Goal: Task Accomplishment & Management: Use online tool/utility

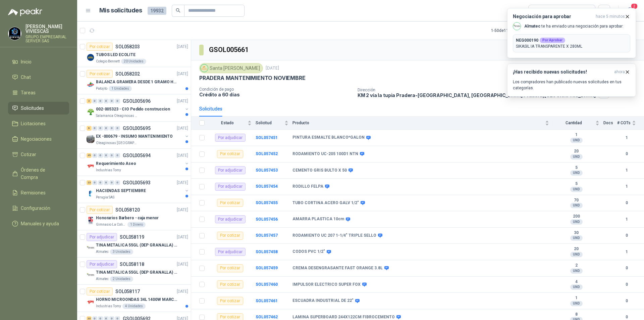
scroll to position [1442, 0]
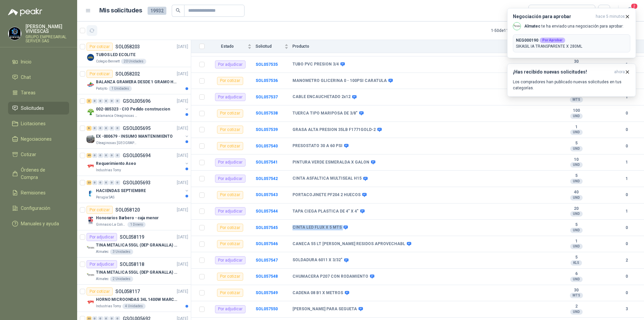
click at [90, 28] on icon "button" at bounding box center [92, 31] width 6 height 6
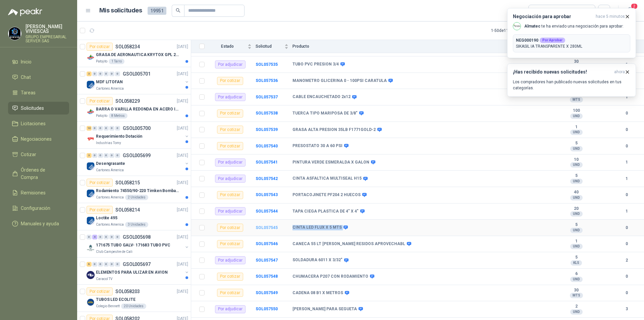
click at [270, 225] on b "SOL057545" at bounding box center [267, 227] width 22 height 5
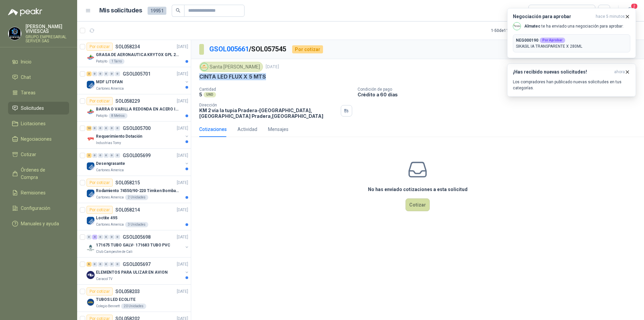
drag, startPoint x: 265, startPoint y: 77, endPoint x: 198, endPoint y: 75, distance: 67.8
click at [198, 75] on div "Santa [PERSON_NAME] [DATE] CINTA LED FLUX X 5 MTS  Cantidad 5 UND  Condición …" at bounding box center [417, 90] width 453 height 62
copy p "CINTA LED FLUX X 5 MTS"
click at [423, 202] on button "Cotizar" at bounding box center [417, 204] width 24 height 13
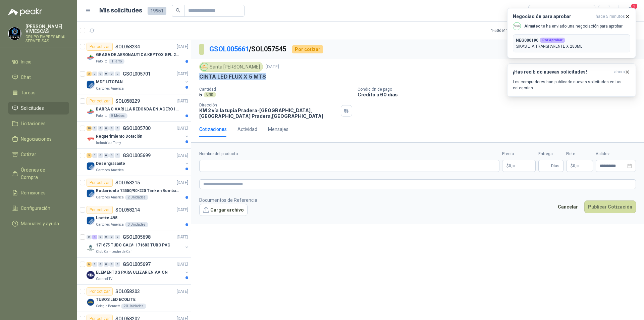
click at [277, 77] on div "CINTA LED FLUX X 5 MTS" at bounding box center [417, 76] width 437 height 7
drag, startPoint x: 273, startPoint y: 76, endPoint x: 200, endPoint y: 76, distance: 72.8
click at [200, 76] on div "CINTA LED FLUX X 5 MTS" at bounding box center [417, 76] width 437 height 7
copy p "CINTA LED FLUX X 5 MTS"
paste input "**********"
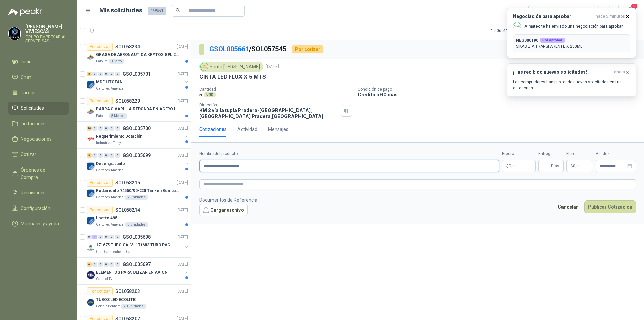
type input "**********"
click at [511, 167] on span ",00" at bounding box center [513, 166] width 4 height 4
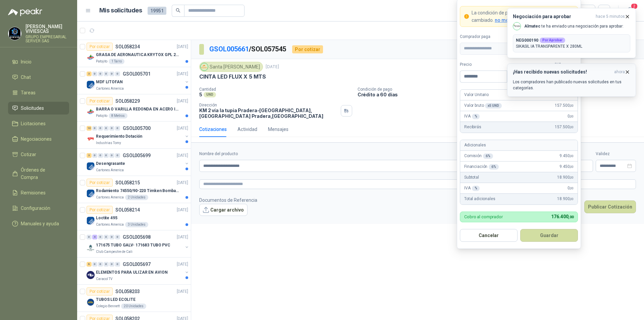
type input "********"
click at [629, 72] on icon "button" at bounding box center [627, 72] width 6 height 6
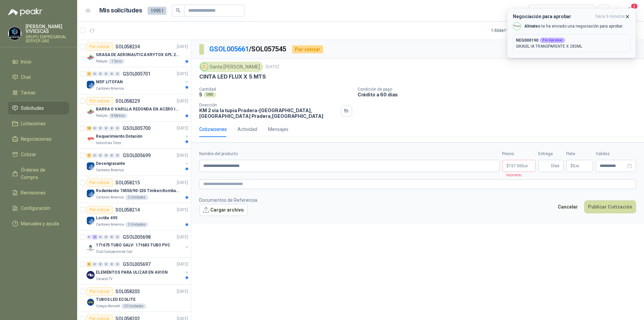
click at [628, 15] on icon "button" at bounding box center [627, 17] width 6 height 6
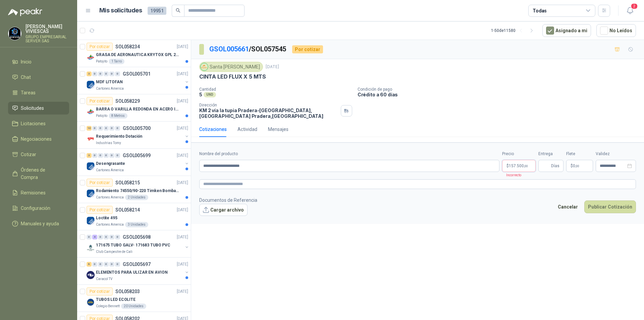
click at [519, 166] on body "[PERSON_NAME] GRUPO EMPRESARIAL SERVER SAS Inicio Chat Tareas Solicitudes Licit…" at bounding box center [322, 160] width 644 height 320
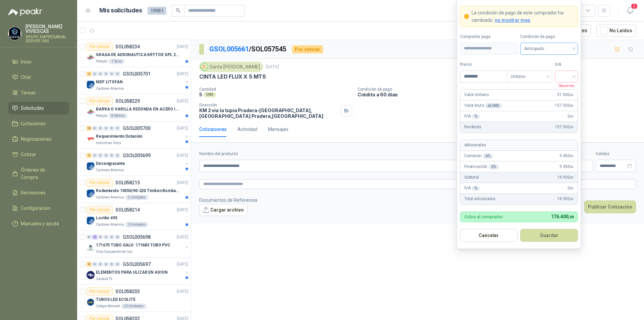
click at [570, 47] on span "Anticipado" at bounding box center [549, 49] width 50 height 10
click at [549, 83] on div "Crédito a 60 días" at bounding box center [549, 83] width 47 height 7
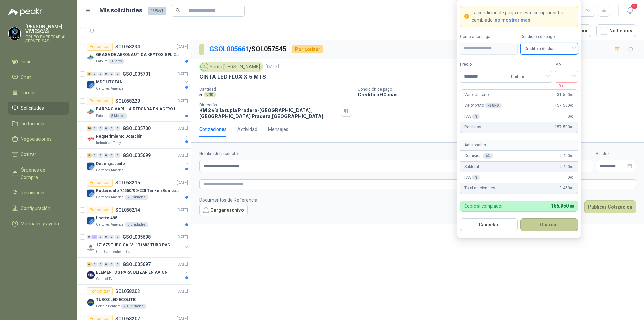
click at [549, 225] on button "Guardar" at bounding box center [549, 224] width 58 height 13
click at [572, 78] on input "search" at bounding box center [566, 76] width 15 height 10
click at [564, 87] on div "19%" at bounding box center [566, 90] width 12 height 7
click at [550, 224] on button "Guardar" at bounding box center [549, 224] width 58 height 13
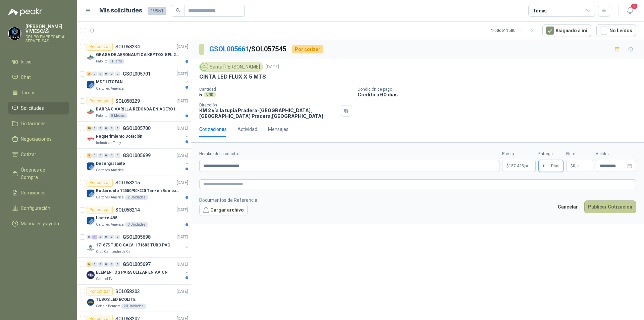
type input "*"
click at [597, 207] on button "Publicar Cotización" at bounding box center [610, 206] width 52 height 13
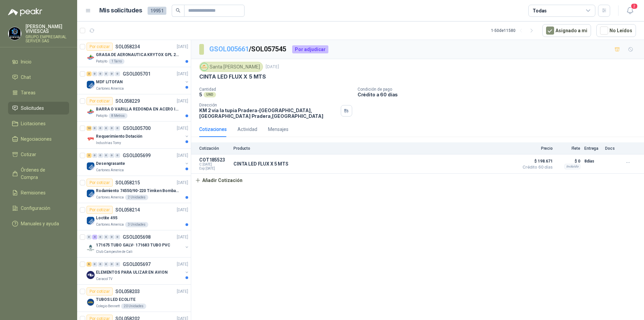
click at [228, 49] on link "GSOL005661" at bounding box center [229, 49] width 40 height 8
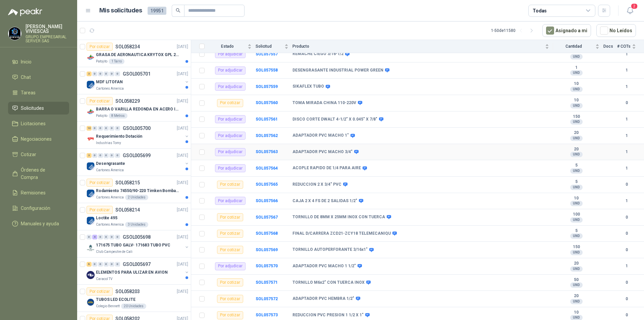
scroll to position [1878, 0]
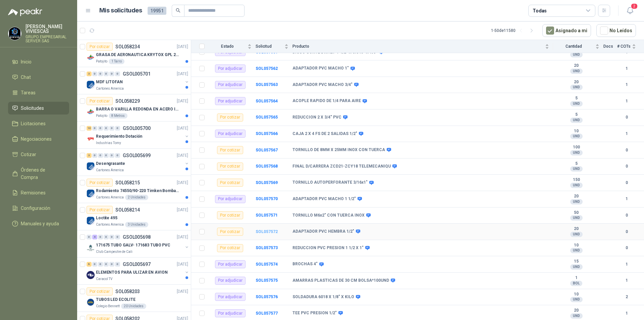
click at [271, 231] on b "SOL057572" at bounding box center [267, 231] width 22 height 5
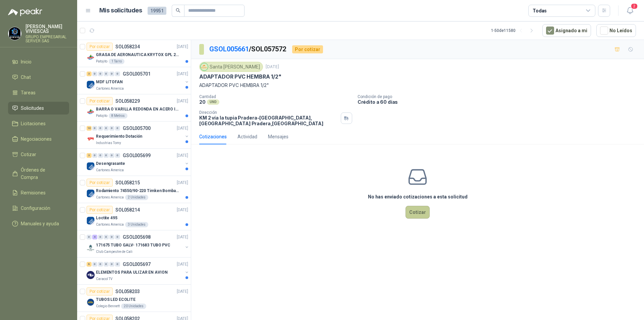
click at [417, 210] on button "Cotizar" at bounding box center [417, 212] width 24 height 13
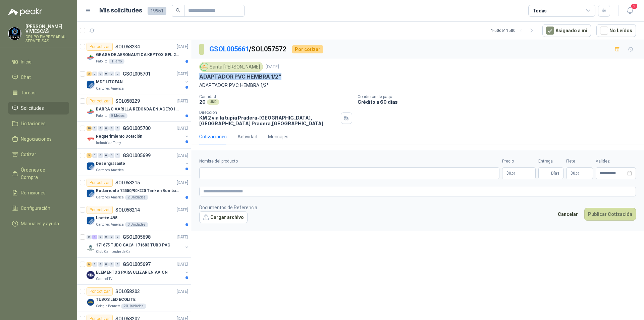
drag, startPoint x: 281, startPoint y: 76, endPoint x: 200, endPoint y: 78, distance: 81.2
click at [200, 78] on div "ADAPTADOR PVC HEMBRA 1/2"" at bounding box center [417, 76] width 437 height 7
copy p "ADAPTADOR PVC HEMBRA 1/2""
paste input "**********"
type input "**********"
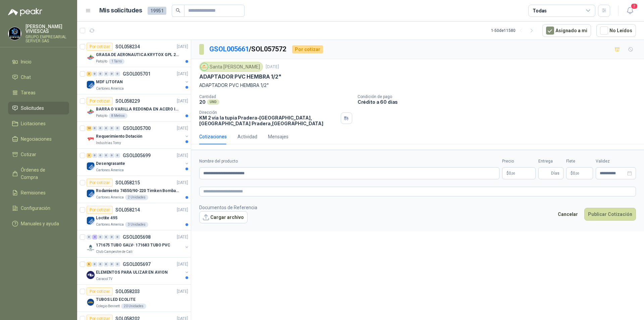
click at [509, 174] on body "[PERSON_NAME] GRUPO EMPRESARIAL SERVER SAS Inicio Chat Tareas Solicitudes Licit…" at bounding box center [322, 160] width 644 height 320
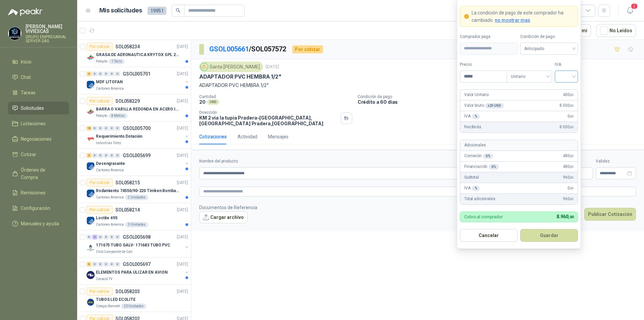
type input "*****"
click at [570, 75] on input "search" at bounding box center [566, 76] width 15 height 10
click at [566, 86] on div "19%" at bounding box center [566, 90] width 20 height 11
click at [560, 48] on span "Anticipado" at bounding box center [549, 49] width 50 height 10
click at [550, 70] on div "Crédito a 30 días" at bounding box center [549, 72] width 47 height 7
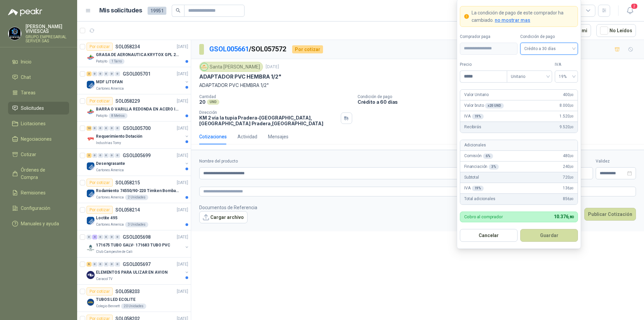
click at [561, 48] on span "Crédito a 30 días" at bounding box center [549, 49] width 50 height 10
click at [546, 81] on div "Crédito a 60 días" at bounding box center [549, 83] width 47 height 7
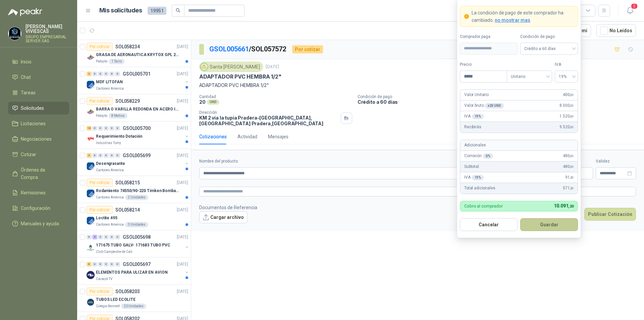
click at [547, 223] on button "Guardar" at bounding box center [549, 224] width 58 height 13
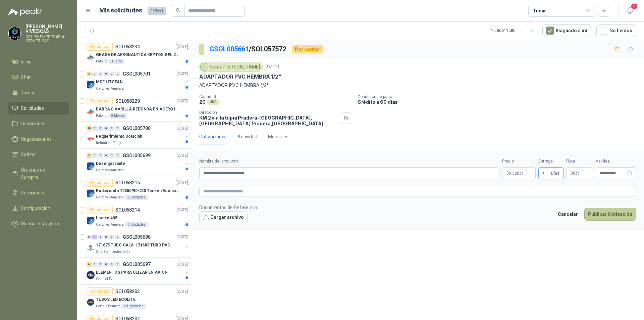
type input "*"
click at [611, 215] on button "Publicar Cotización" at bounding box center [610, 214] width 52 height 13
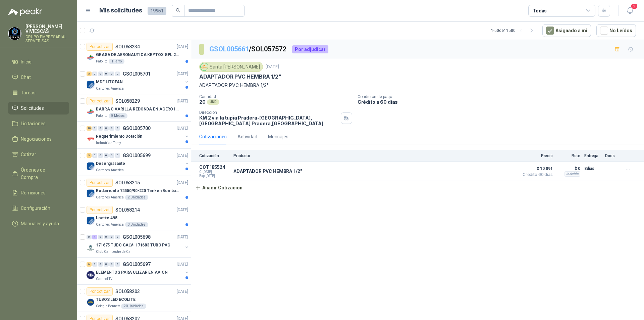
click at [231, 51] on link "GSOL005661" at bounding box center [229, 49] width 40 height 8
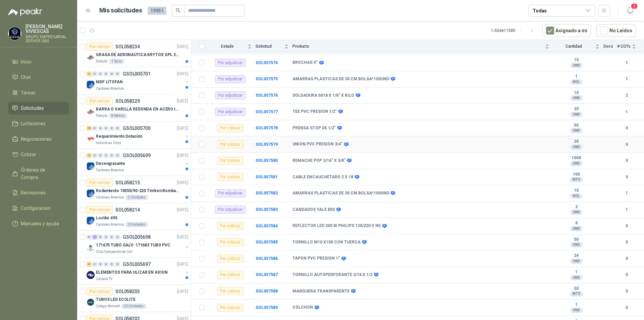
scroll to position [1945, 0]
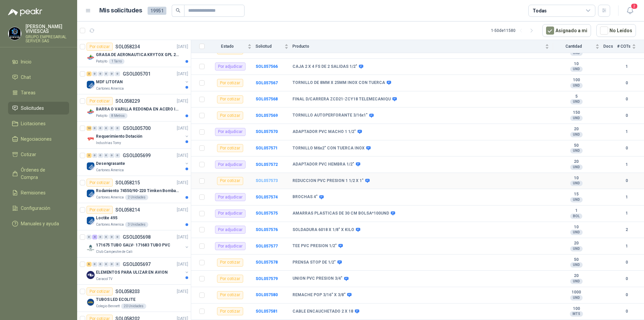
click at [267, 180] on b "SOL057573" at bounding box center [267, 180] width 22 height 5
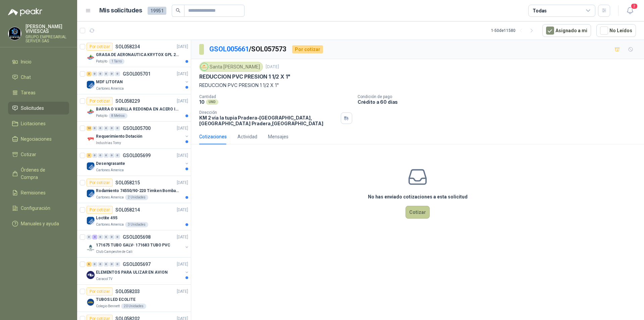
click at [414, 215] on button "Cotizar" at bounding box center [417, 212] width 24 height 13
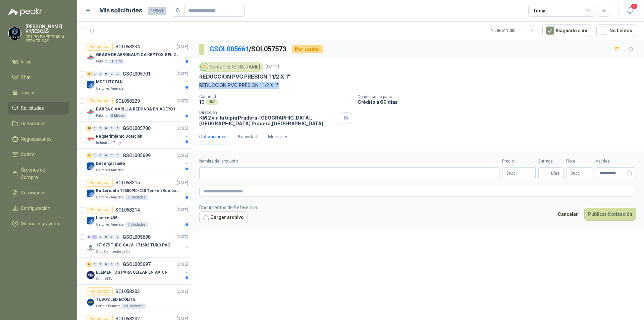
drag, startPoint x: 288, startPoint y: 83, endPoint x: 198, endPoint y: 86, distance: 89.9
click at [198, 86] on div "Santa [PERSON_NAME] [DATE] REDUCCION PVC PRESION 1 1/2 X 1" REDUCCION PVC PRESI…" at bounding box center [417, 94] width 453 height 70
copy p "REDUCCION PVC PRESION 1 1/2 X 1""
paste input "**********"
click at [293, 175] on input "**********" at bounding box center [349, 173] width 300 height 12
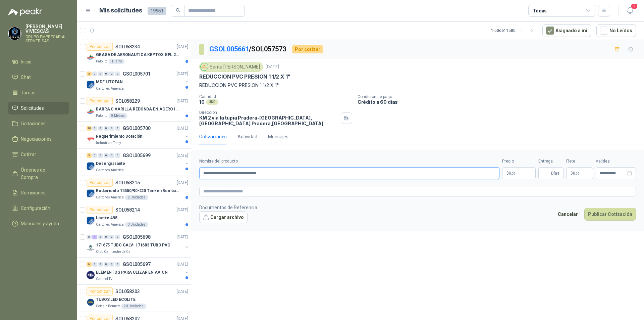
type input "**********"
click at [526, 176] on p "$ 0 ,00" at bounding box center [519, 173] width 34 height 12
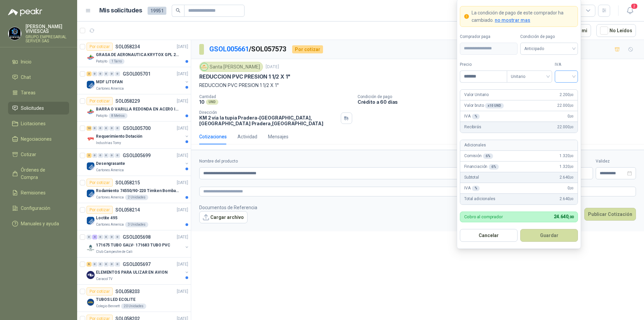
click at [574, 76] on div at bounding box center [566, 76] width 23 height 12
type input "*******"
click at [566, 92] on div "19%" at bounding box center [566, 90] width 12 height 7
click at [550, 46] on span "Anticipado" at bounding box center [549, 49] width 50 height 10
click at [547, 70] on div "Crédito a 30 días" at bounding box center [549, 72] width 47 height 7
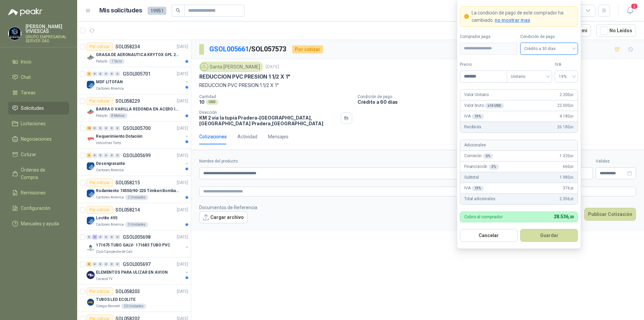
click at [550, 48] on span "Crédito a 30 días" at bounding box center [549, 49] width 50 height 10
click at [546, 80] on div "Crédito a 60 días" at bounding box center [549, 83] width 47 height 7
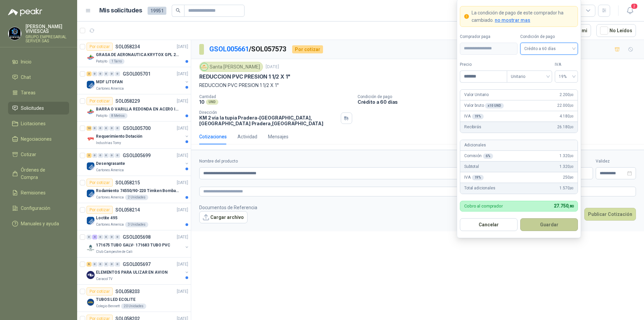
click at [540, 225] on button "Guardar" at bounding box center [549, 224] width 58 height 13
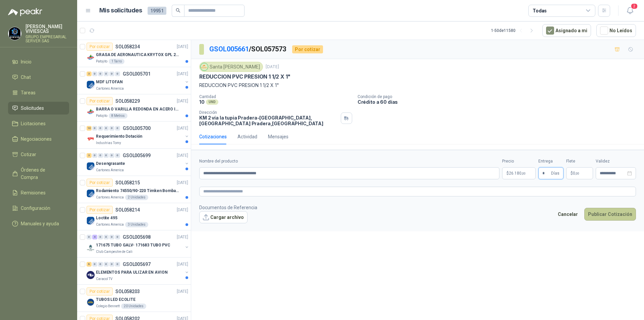
type input "*"
click at [604, 211] on button "Publicar Cotización" at bounding box center [610, 214] width 52 height 13
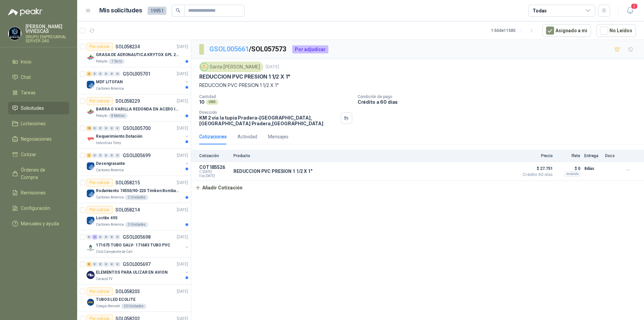
click at [231, 49] on link "GSOL005661" at bounding box center [229, 49] width 40 height 8
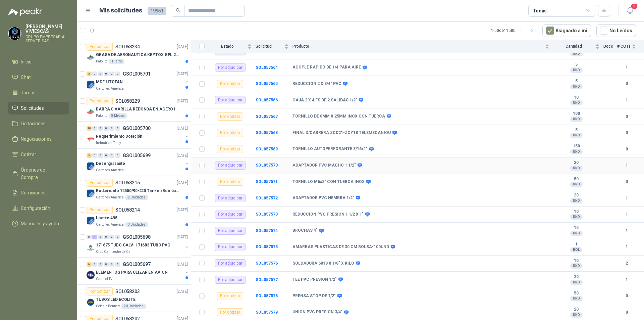
scroll to position [2012, 0]
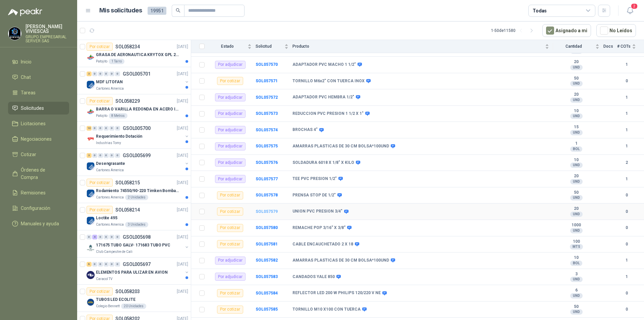
click at [263, 210] on b "SOL057579" at bounding box center [267, 211] width 22 height 5
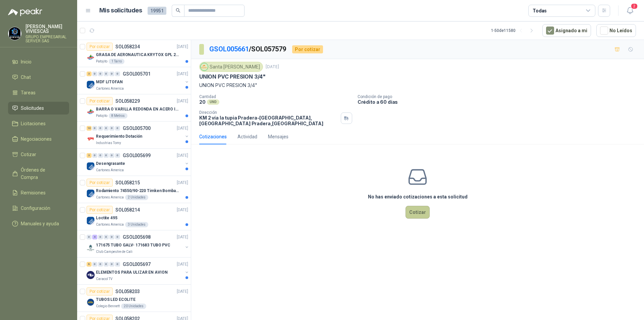
click at [412, 213] on button "Cotizar" at bounding box center [417, 212] width 24 height 13
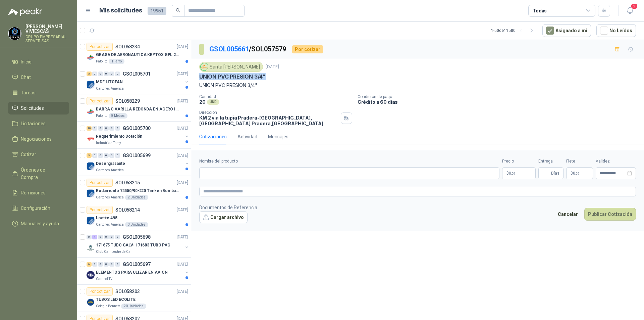
drag, startPoint x: 275, startPoint y: 75, endPoint x: 199, endPoint y: 75, distance: 75.5
click at [199, 75] on div "UNION PVC PRESION 3/4"" at bounding box center [417, 76] width 437 height 7
copy p "UNION PVC PRESION 3/4""
paste input "**********"
type input "**********"
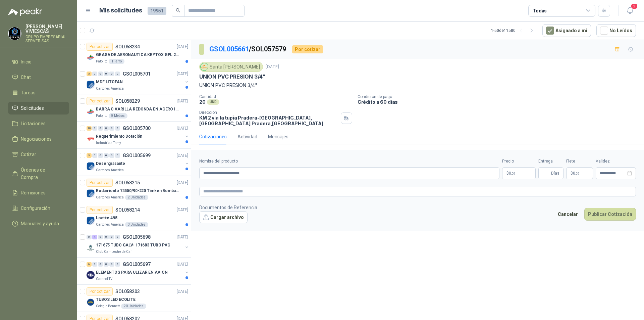
click at [509, 171] on body "[PERSON_NAME] GRUPO EMPRESARIAL SERVER SAS Inicio Chat Tareas Solicitudes Licit…" at bounding box center [322, 160] width 644 height 320
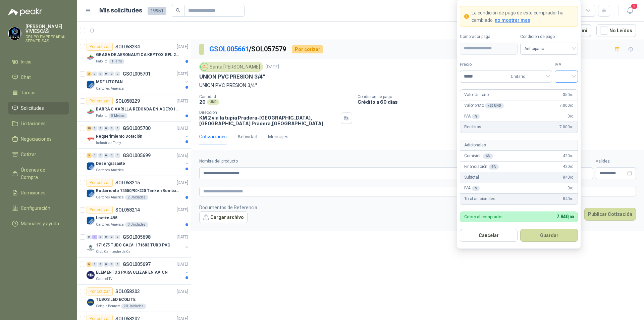
click at [574, 75] on div at bounding box center [566, 76] width 23 height 12
type input "*****"
click at [571, 87] on div "19%" at bounding box center [566, 90] width 12 height 7
click at [567, 48] on span "Anticipado" at bounding box center [549, 49] width 50 height 10
click at [555, 81] on div "Crédito a 60 días" at bounding box center [549, 83] width 47 height 7
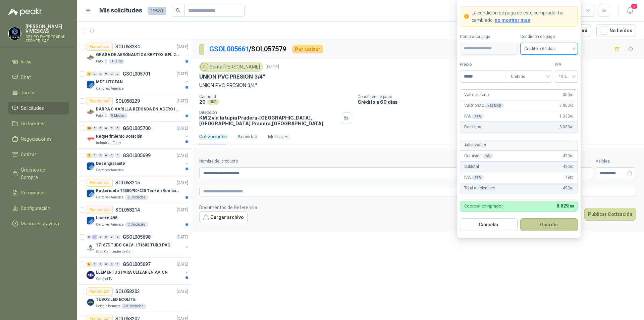
click at [541, 225] on button "Guardar" at bounding box center [549, 224] width 58 height 13
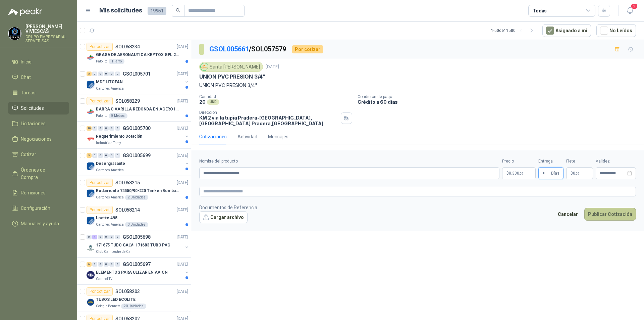
type input "*"
click at [604, 213] on button "Publicar Cotización" at bounding box center [610, 214] width 52 height 13
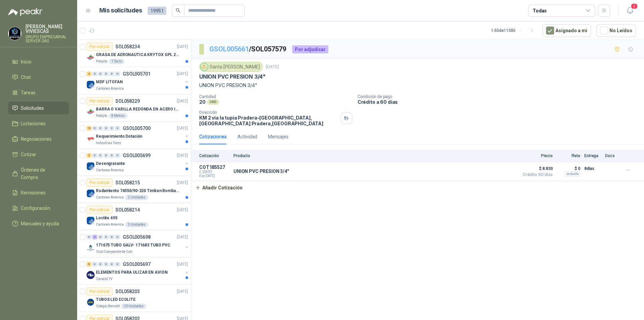
click at [226, 50] on link "GSOL005661" at bounding box center [229, 49] width 40 height 8
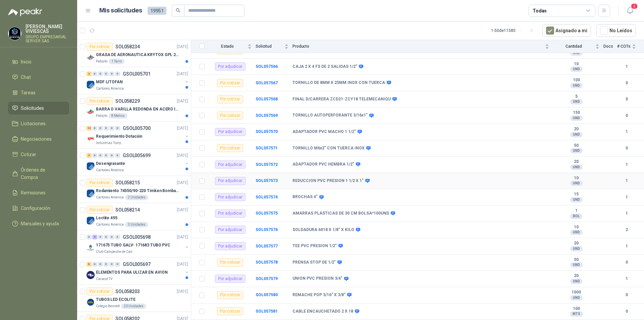
scroll to position [2012, 0]
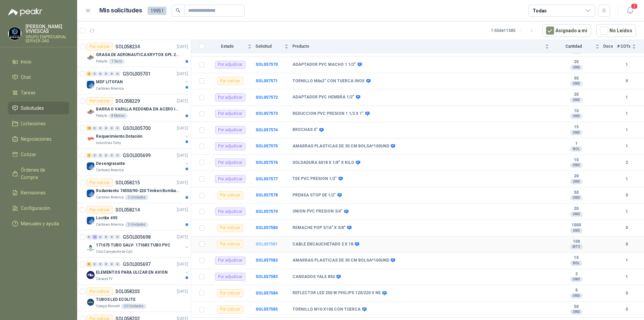
click at [273, 242] on b "SOL057581" at bounding box center [267, 243] width 22 height 5
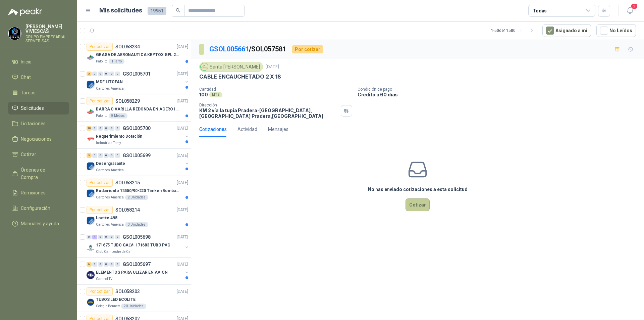
click at [422, 201] on button "Cotizar" at bounding box center [417, 204] width 24 height 13
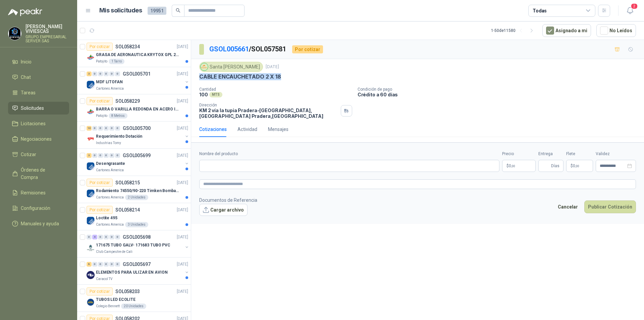
drag, startPoint x: 271, startPoint y: 73, endPoint x: 201, endPoint y: 76, distance: 70.2
click at [201, 76] on div "CABLE ENCAUCHETADO 2 X 18" at bounding box center [417, 76] width 437 height 7
copy p "CABLE ENCAUCHETADO 2 X 18"
paste input "**********"
type input "**********"
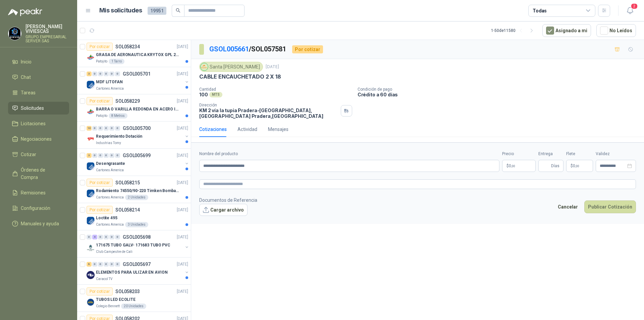
click at [517, 164] on p "$ 0 ,00" at bounding box center [519, 166] width 34 height 12
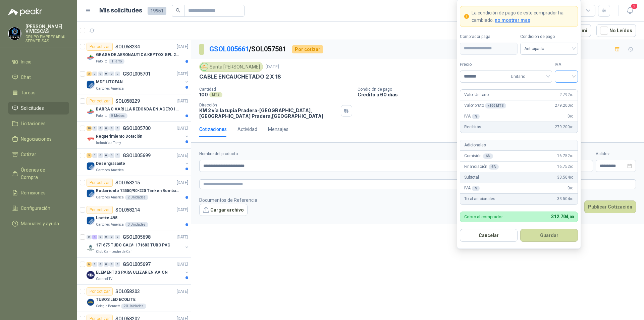
click at [574, 76] on div at bounding box center [566, 76] width 23 height 12
type input "*******"
click at [568, 88] on div "19%" at bounding box center [566, 90] width 12 height 7
click at [560, 45] on span "Anticipado" at bounding box center [549, 49] width 50 height 10
click at [550, 80] on div "Crédito a 60 días" at bounding box center [549, 83] width 47 height 7
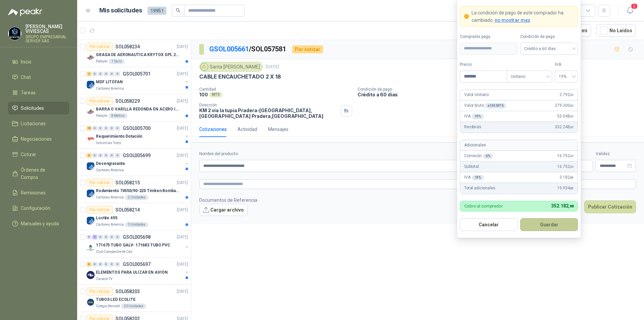
click at [550, 227] on button "Guardar" at bounding box center [549, 224] width 58 height 13
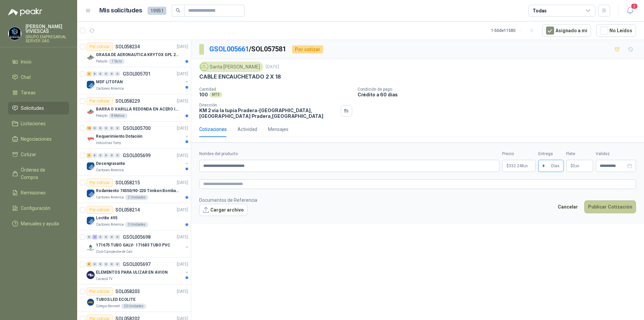
type input "*"
click at [605, 207] on button "Publicar Cotización" at bounding box center [610, 206] width 52 height 13
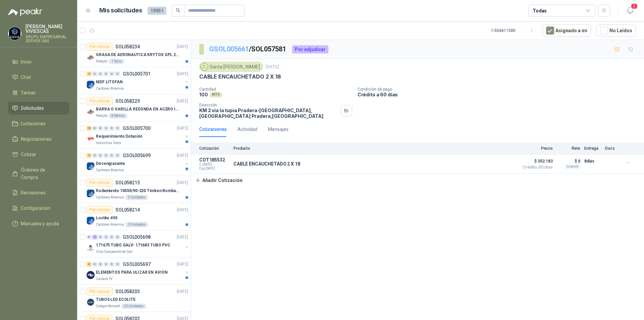
click at [231, 50] on link "GSOL005661" at bounding box center [229, 49] width 40 height 8
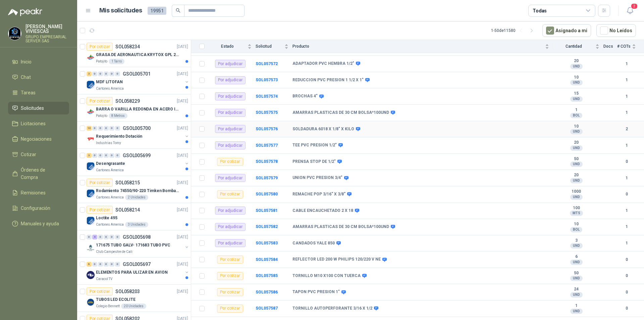
scroll to position [2247, 0]
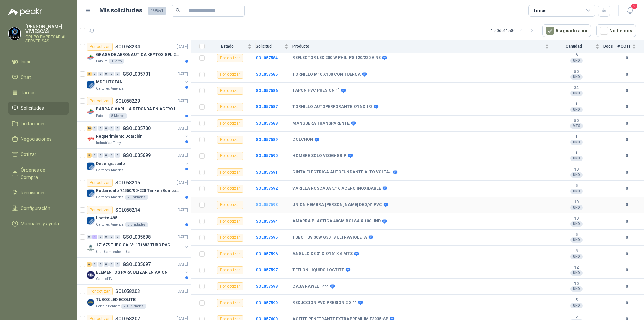
click at [272, 205] on b "SOL057593" at bounding box center [267, 204] width 22 height 5
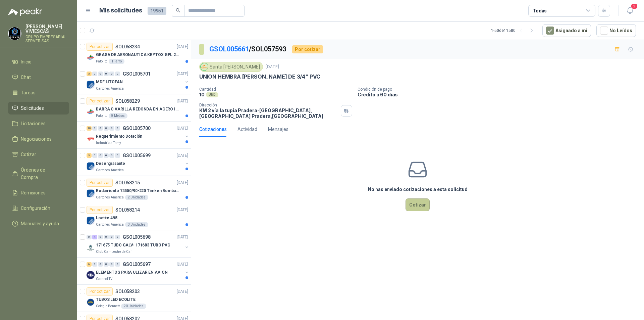
click at [419, 207] on button "Cotizar" at bounding box center [417, 204] width 24 height 13
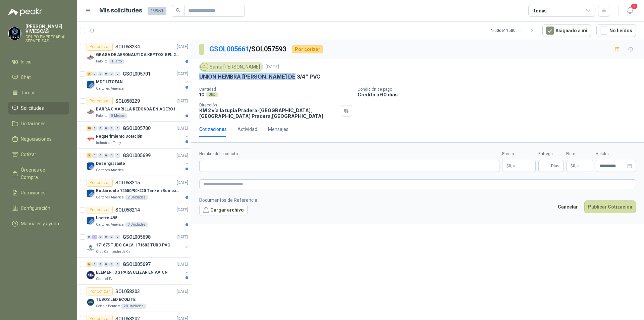
drag, startPoint x: 285, startPoint y: 76, endPoint x: 200, endPoint y: 73, distance: 85.2
click at [200, 73] on div "UNION HEMBRA [PERSON_NAME] DE 3/4" PVC" at bounding box center [417, 76] width 437 height 7
copy p "UNION HEMBRA [PERSON_NAME] DE 3/4" PVC"
paste input "**********"
type input "**********"
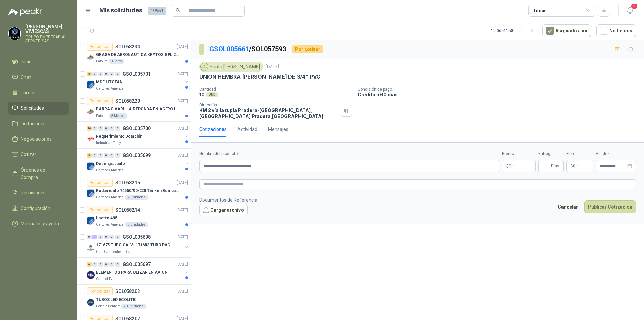
click at [525, 166] on body "[PERSON_NAME] GRUPO EMPRESARIAL SERVER SAS Inicio Chat Tareas Solicitudes Licit…" at bounding box center [322, 160] width 644 height 320
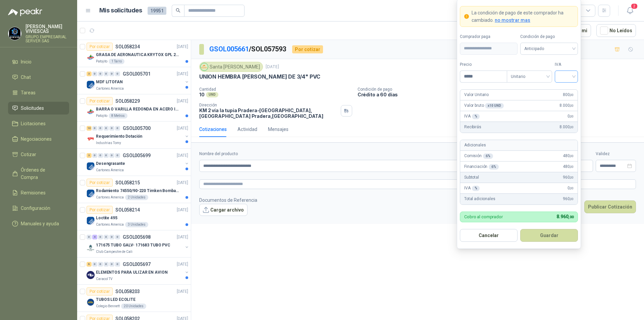
type input "*****"
click at [574, 77] on input "search" at bounding box center [566, 76] width 15 height 10
click at [563, 88] on div "19%" at bounding box center [566, 90] width 12 height 7
click at [558, 47] on span "Anticipado" at bounding box center [549, 49] width 50 height 10
click at [545, 84] on div "Crédito a 60 días" at bounding box center [549, 83] width 47 height 7
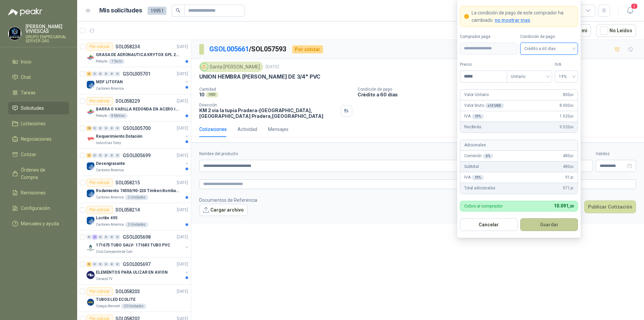
click at [544, 223] on button "Guardar" at bounding box center [549, 224] width 58 height 13
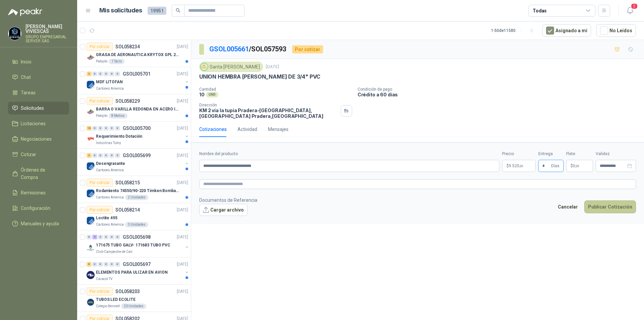
type input "*"
click at [607, 207] on button "Publicar Cotización" at bounding box center [610, 206] width 52 height 13
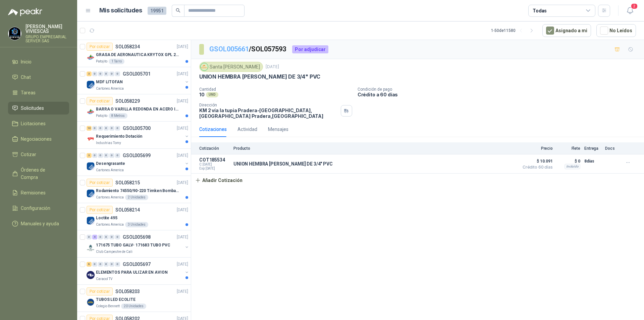
click at [225, 50] on link "GSOL005661" at bounding box center [229, 49] width 40 height 8
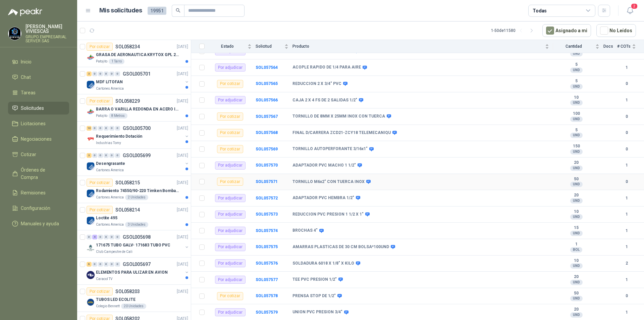
scroll to position [1979, 0]
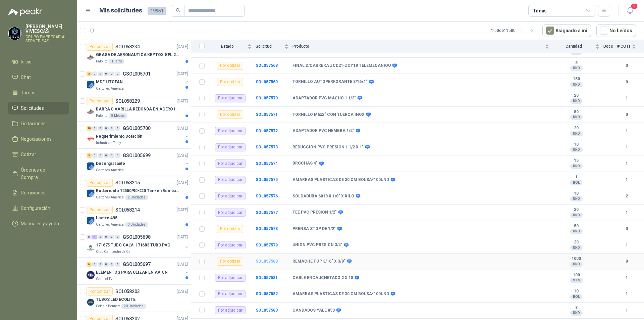
click at [274, 260] on b "SOL057580" at bounding box center [267, 261] width 22 height 5
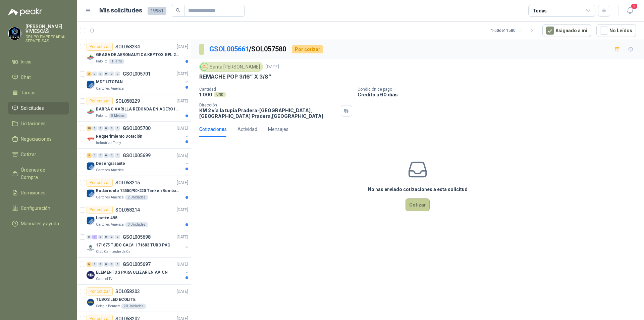
click at [415, 204] on button "Cotizar" at bounding box center [417, 204] width 24 height 13
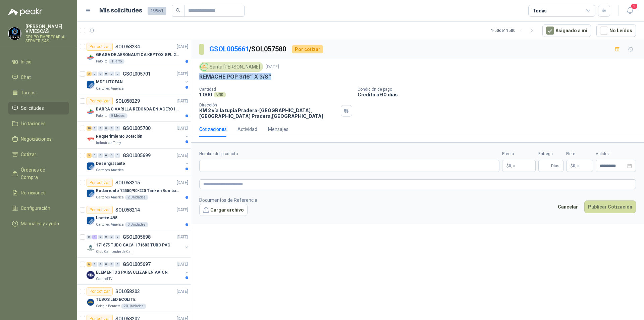
drag, startPoint x: 277, startPoint y: 75, endPoint x: 199, endPoint y: 78, distance: 78.2
click at [199, 78] on div "REMACHE POP 3/16” X 3/8”" at bounding box center [417, 76] width 437 height 7
copy p "REMACHE POP 3/16” X 3/8”"
paste input "**********"
type input "**********"
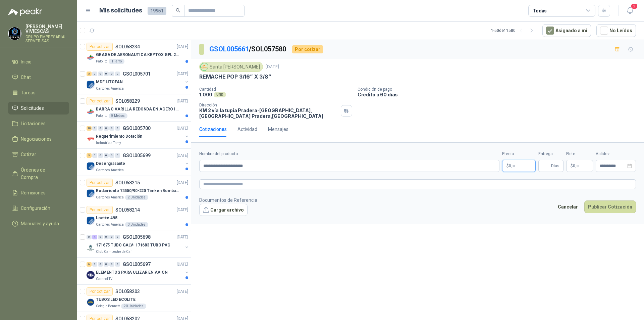
click at [520, 164] on p "$ 0 ,00" at bounding box center [519, 166] width 34 height 12
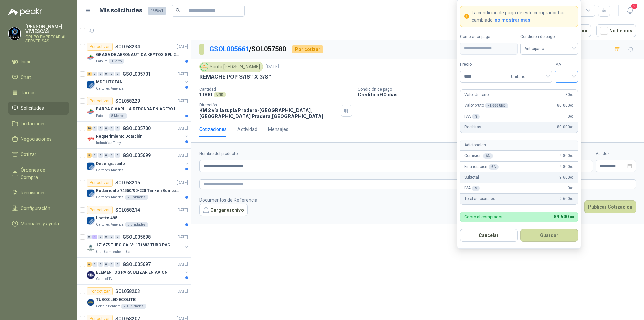
type input "****"
click at [570, 77] on input "search" at bounding box center [566, 76] width 15 height 10
click at [569, 89] on div "19%" at bounding box center [566, 90] width 12 height 7
click at [563, 54] on form "**********" at bounding box center [519, 124] width 124 height 250
click at [563, 51] on span "Anticipado" at bounding box center [549, 49] width 50 height 10
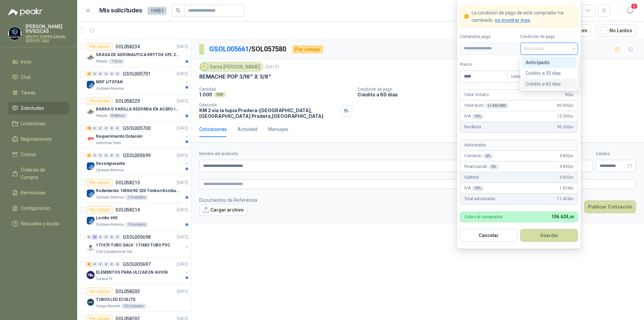
click at [544, 82] on div "Crédito a 60 días" at bounding box center [549, 83] width 47 height 7
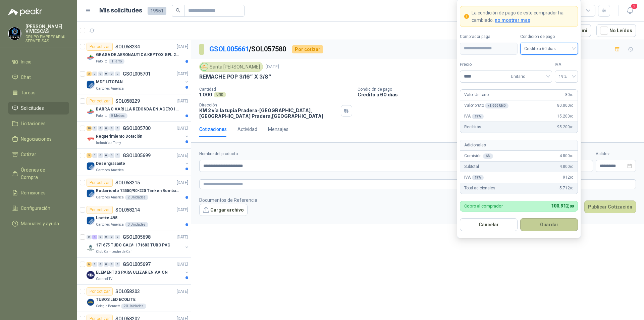
click at [545, 224] on button "Guardar" at bounding box center [549, 224] width 58 height 13
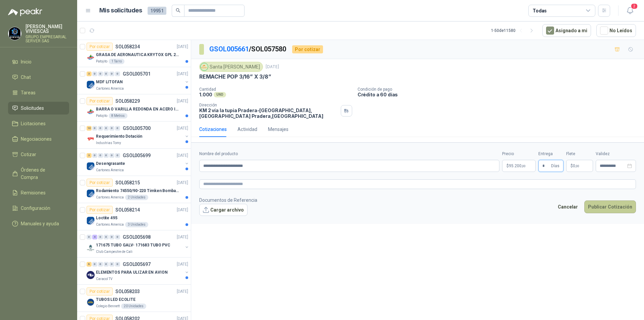
type input "*"
click at [603, 204] on button "Publicar Cotización" at bounding box center [610, 206] width 52 height 13
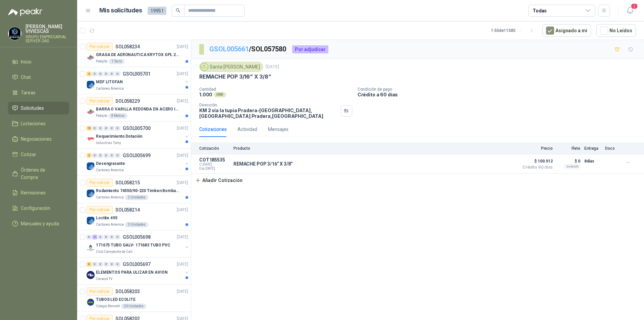
click at [231, 52] on link "GSOL005661" at bounding box center [229, 49] width 40 height 8
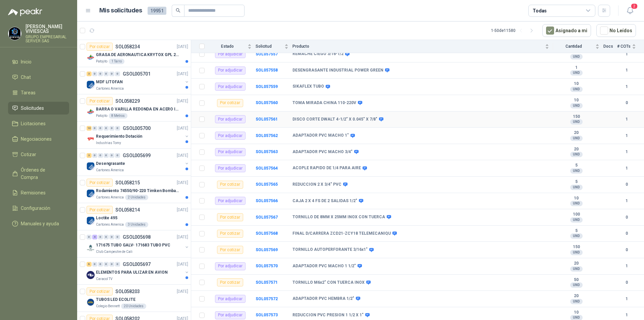
scroll to position [1979, 0]
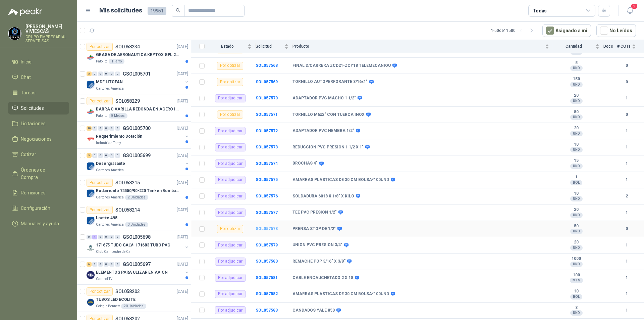
click at [274, 226] on b "SOL057578" at bounding box center [267, 228] width 22 height 5
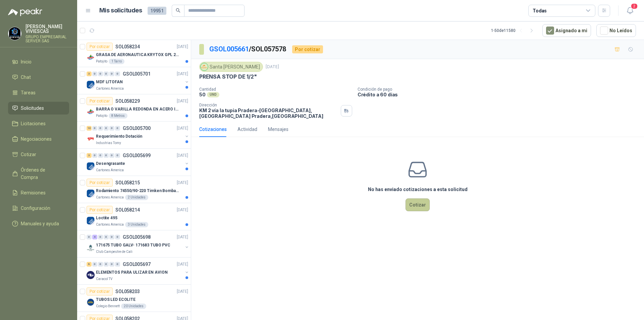
click at [415, 210] on button "Cotizar" at bounding box center [417, 204] width 24 height 13
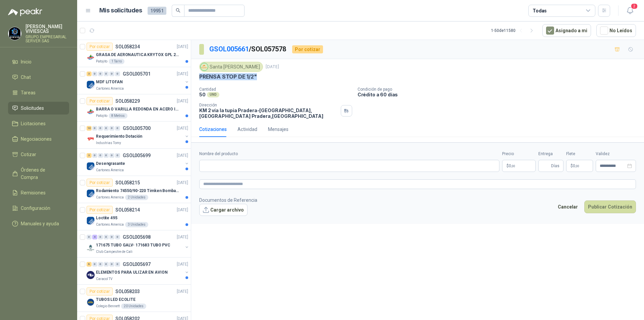
drag, startPoint x: 257, startPoint y: 78, endPoint x: 200, endPoint y: 75, distance: 57.1
click at [200, 75] on div "PRENSA STOP DE 1/2"" at bounding box center [417, 76] width 437 height 7
copy p "PRENSA STOP DE 1/2""
paste input "**********"
type input "**********"
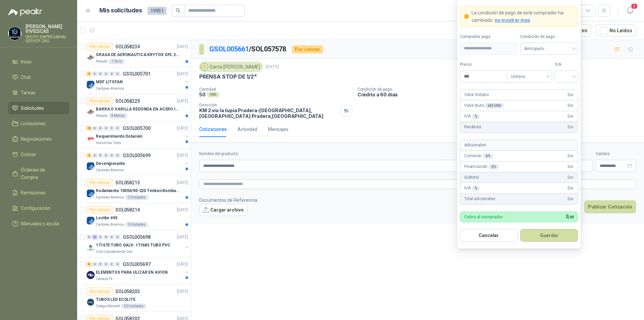
click at [508, 168] on body "[PERSON_NAME] GRUPO EMPRESARIAL SERVER SAS Inicio Chat Tareas Solicitudes Licit…" at bounding box center [322, 160] width 644 height 320
type input "*******"
click at [572, 77] on input "search" at bounding box center [566, 76] width 15 height 10
click at [566, 91] on div "19%" at bounding box center [566, 90] width 12 height 7
click at [562, 44] on span "Anticipado" at bounding box center [549, 49] width 50 height 10
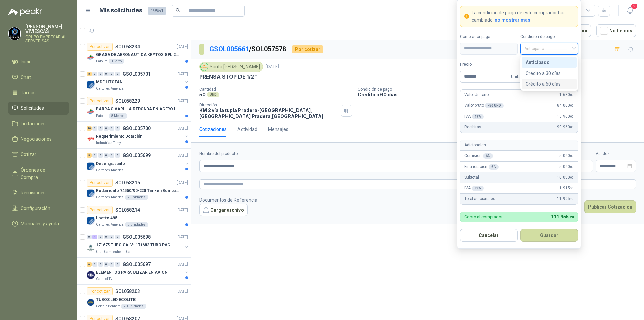
click at [547, 83] on div "Crédito a 60 días" at bounding box center [549, 83] width 47 height 7
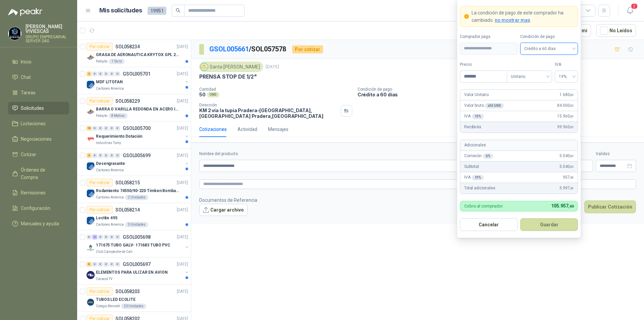
click at [540, 231] on form "**********" at bounding box center [519, 118] width 124 height 239
click at [544, 225] on button "Guardar" at bounding box center [549, 224] width 58 height 13
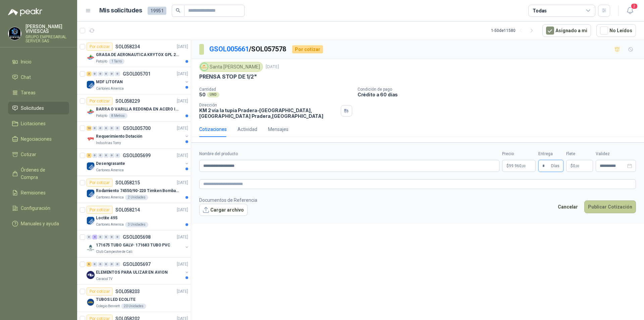
type input "*"
click at [601, 205] on button "Publicar Cotización" at bounding box center [610, 206] width 52 height 13
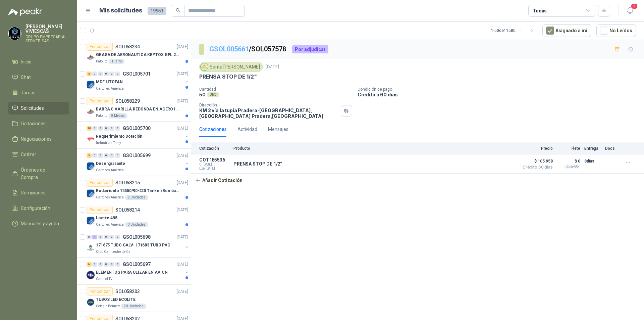
click at [235, 50] on link "GSOL005661" at bounding box center [229, 49] width 40 height 8
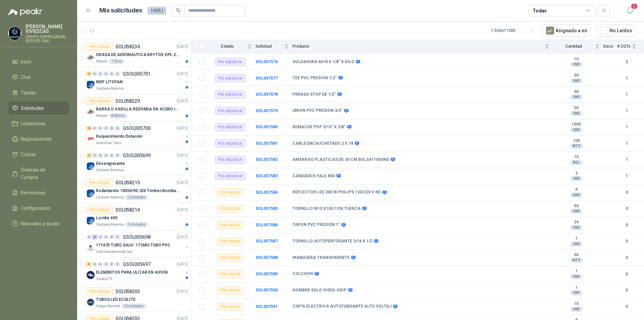
scroll to position [2146, 0]
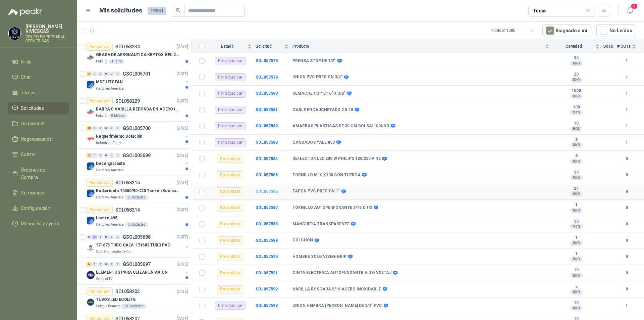
click at [268, 190] on b "SOL057586" at bounding box center [267, 191] width 22 height 5
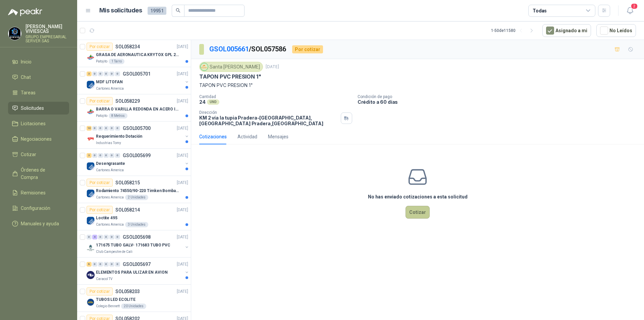
click at [420, 210] on button "Cotizar" at bounding box center [417, 212] width 24 height 13
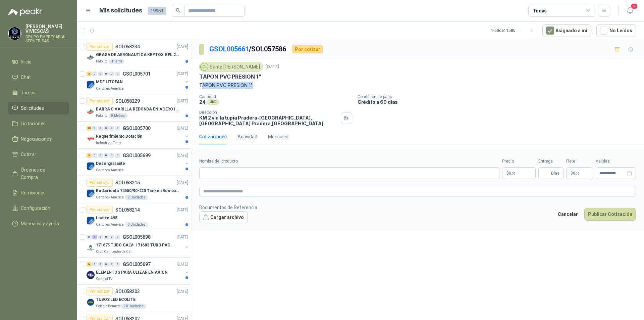
drag, startPoint x: 256, startPoint y: 83, endPoint x: 202, endPoint y: 84, distance: 54.0
click at [202, 84] on p "TAPON PVC PRESION 1"" at bounding box center [417, 84] width 437 height 7
click at [266, 96] on p "Cantidad" at bounding box center [275, 96] width 153 height 5
drag, startPoint x: 255, startPoint y: 85, endPoint x: 200, endPoint y: 82, distance: 54.7
click at [200, 82] on p "TAPON PVC PRESION 1"" at bounding box center [417, 84] width 437 height 7
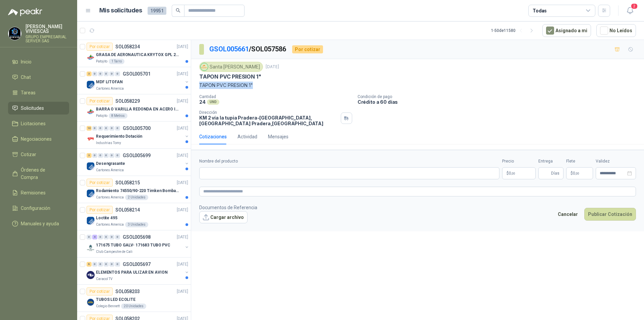
copy p "TAPON PVC PRESION 1""
paste input "**********"
click at [297, 171] on input "**********" at bounding box center [349, 173] width 300 height 12
type input "**********"
click at [279, 173] on input "**********" at bounding box center [349, 173] width 300 height 12
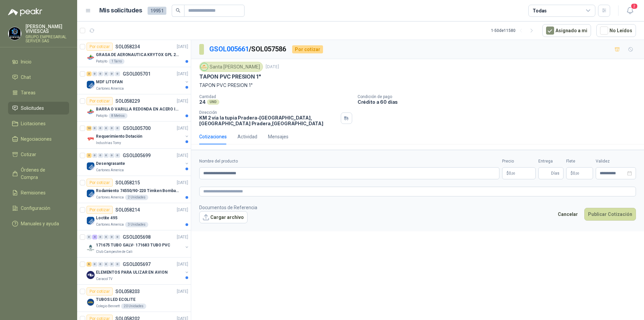
click at [517, 172] on body "[PERSON_NAME] GRUPO EMPRESARIAL SERVER SAS Inicio Chat Tareas Solicitudes Licit…" at bounding box center [322, 160] width 644 height 320
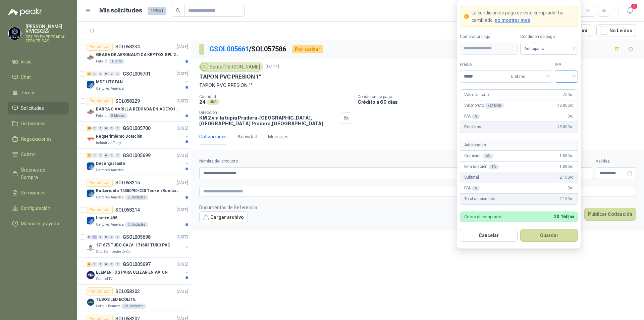
click at [575, 76] on div at bounding box center [566, 76] width 23 height 12
type input "*****"
click at [571, 89] on div "19%" at bounding box center [566, 90] width 12 height 7
click at [563, 50] on span "Anticipado" at bounding box center [549, 49] width 50 height 10
click at [548, 81] on div "Crédito a 60 días" at bounding box center [549, 83] width 47 height 7
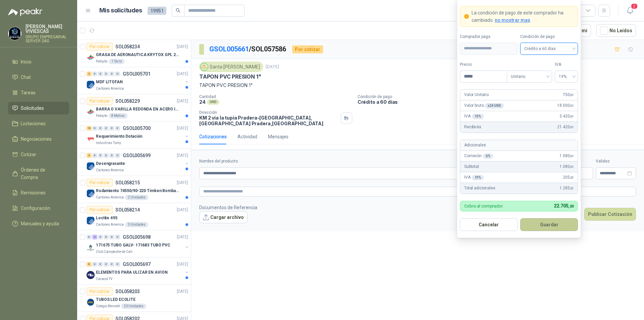
click at [556, 223] on button "Guardar" at bounding box center [549, 224] width 58 height 13
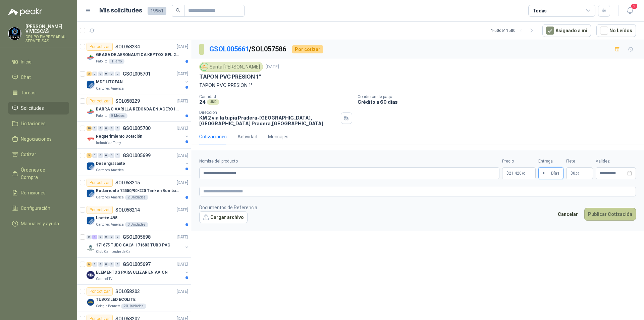
type input "*"
click at [608, 213] on button "Publicar Cotización" at bounding box center [610, 214] width 52 height 13
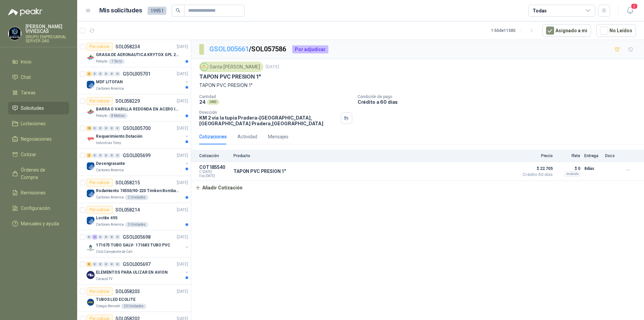
click at [229, 50] on link "GSOL005661" at bounding box center [229, 49] width 40 height 8
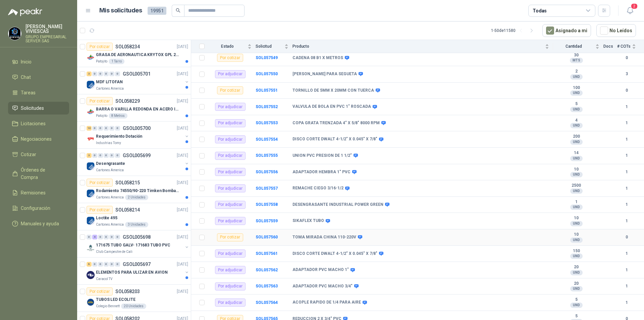
scroll to position [1710, 0]
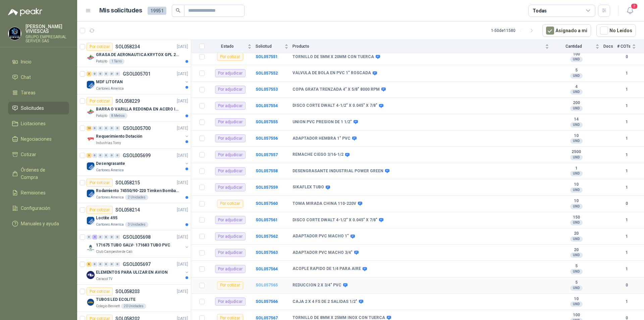
click at [274, 283] on b "SOL057565" at bounding box center [267, 284] width 22 height 5
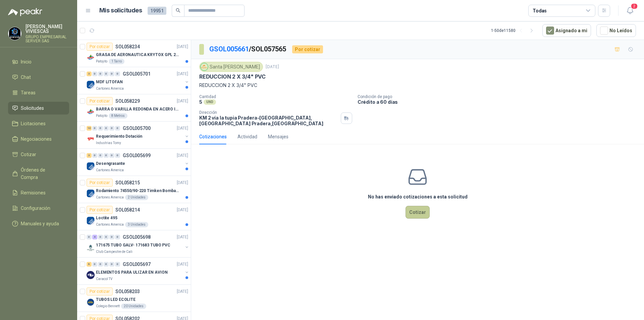
click at [417, 215] on button "Cotizar" at bounding box center [417, 212] width 24 height 13
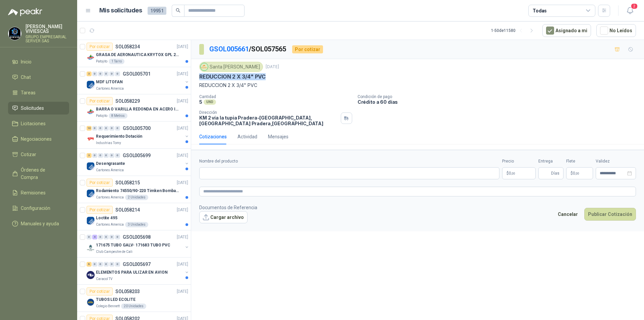
drag, startPoint x: 271, startPoint y: 76, endPoint x: 199, endPoint y: 74, distance: 72.1
click at [199, 74] on div "REDUCCION 2 X 3/4" PVC" at bounding box center [417, 76] width 437 height 7
paste input "**********"
type input "**********"
click at [515, 173] on body "[PERSON_NAME] GRUPO EMPRESARIAL SERVER SAS Inicio Chat Tareas Solicitudes Licit…" at bounding box center [322, 160] width 644 height 320
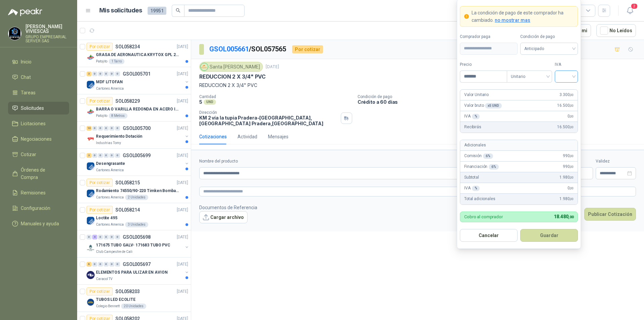
click at [575, 75] on div at bounding box center [566, 76] width 23 height 12
type input "*******"
click at [571, 89] on div "19%" at bounding box center [566, 90] width 12 height 7
click at [564, 44] on span "Anticipado" at bounding box center [549, 49] width 50 height 10
click at [552, 83] on div "Crédito a 60 días" at bounding box center [549, 83] width 47 height 7
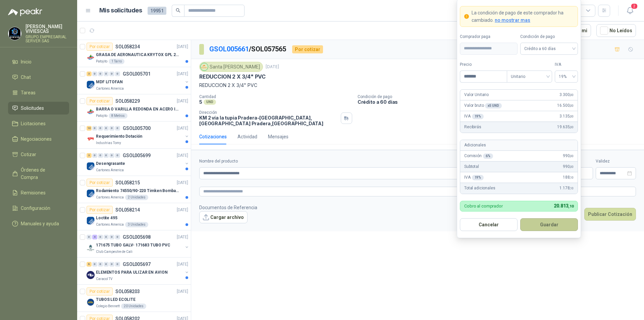
click at [548, 226] on button "Guardar" at bounding box center [549, 224] width 58 height 13
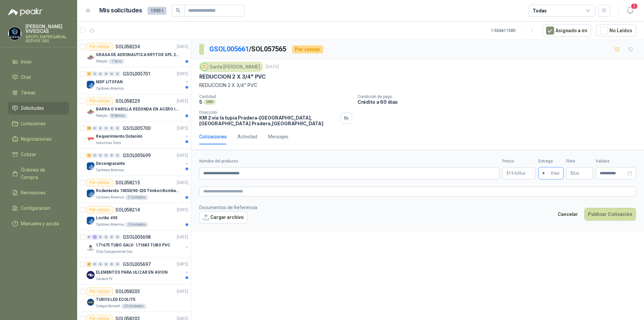
type input "*"
click at [512, 175] on body "[PERSON_NAME] GRUPO EMPRESARIAL SERVER SAS Inicio Chat Tareas Solicitudes Licit…" at bounding box center [322, 160] width 644 height 320
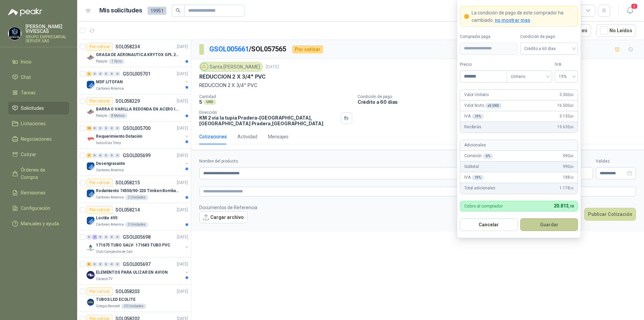
click at [550, 227] on button "Guardar" at bounding box center [549, 224] width 58 height 13
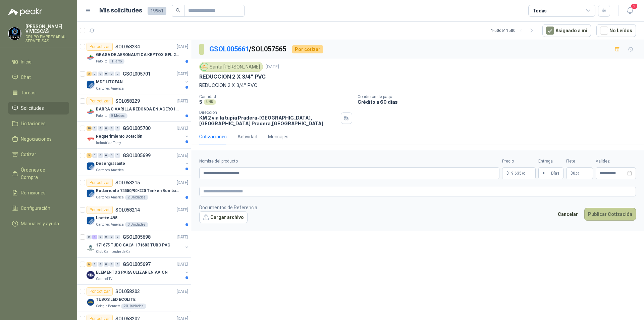
click at [603, 217] on button "Publicar Cotización" at bounding box center [610, 214] width 52 height 13
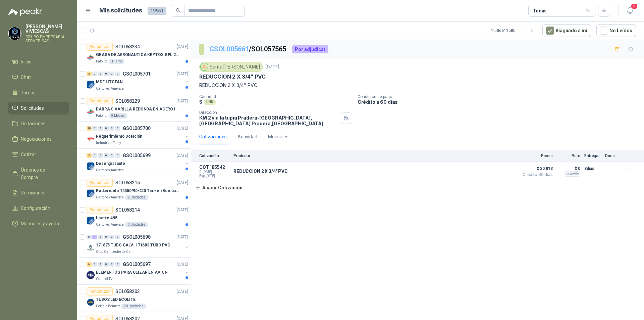
click at [213, 52] on link "GSOL005661" at bounding box center [229, 49] width 40 height 8
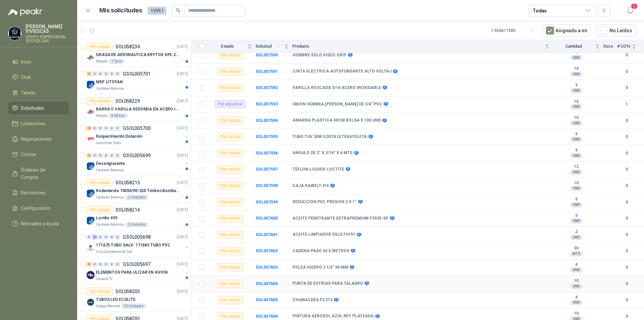
scroll to position [2515, 0]
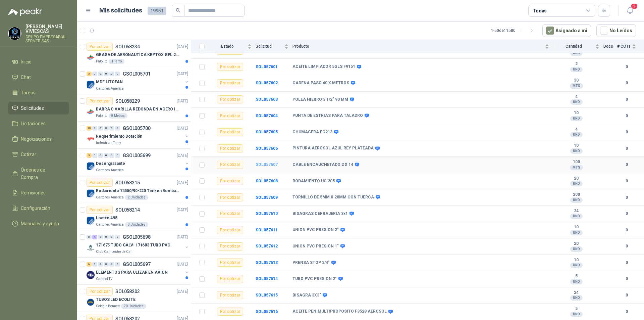
click at [265, 165] on b "SOL057607" at bounding box center [267, 164] width 22 height 5
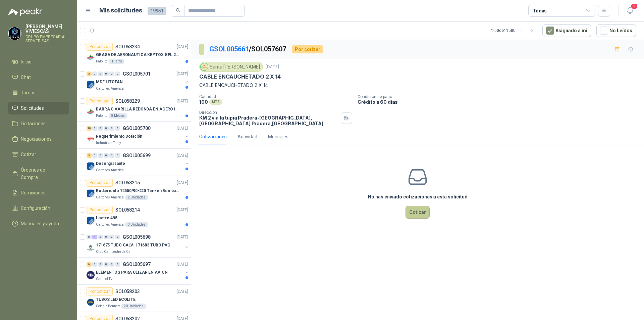
click at [426, 214] on button "Cotizar" at bounding box center [417, 212] width 24 height 13
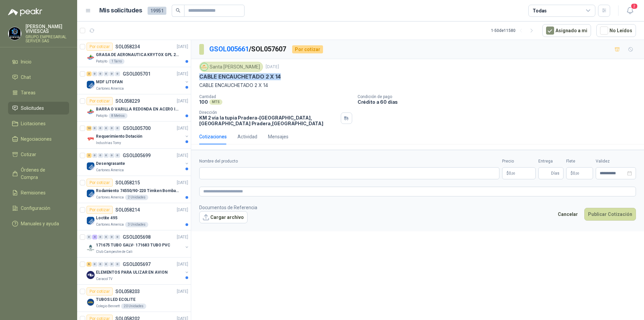
drag, startPoint x: 282, startPoint y: 78, endPoint x: 201, endPoint y: 78, distance: 81.5
click at [198, 78] on div "Santa [PERSON_NAME] [DATE] CABLE ENCAUCHETADO 2 X 14 CABLE ENCAUCHETADO 2 X 14…" at bounding box center [417, 94] width 453 height 70
paste input "**********"
type input "**********"
drag, startPoint x: 261, startPoint y: 174, endPoint x: 203, endPoint y: 172, distance: 58.4
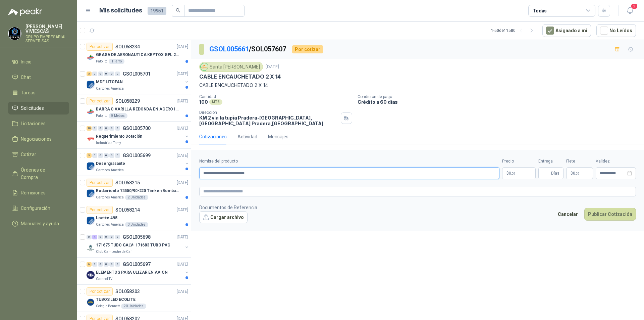
click at [203, 172] on input "**********" at bounding box center [349, 173] width 300 height 12
click at [238, 49] on link "GSOL005661" at bounding box center [229, 49] width 40 height 8
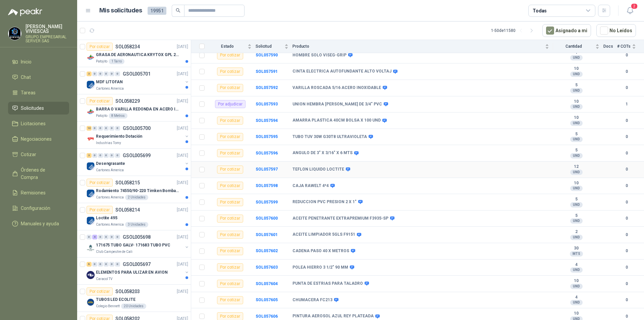
scroll to position [2381, 0]
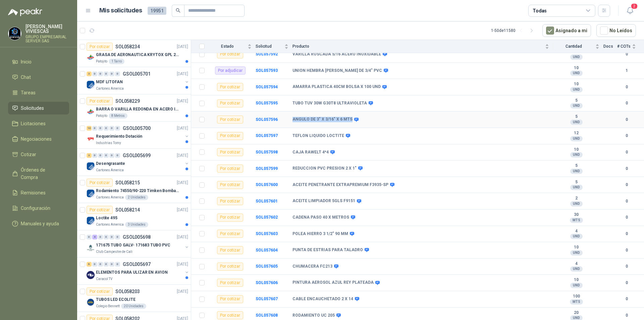
drag, startPoint x: 290, startPoint y: 121, endPoint x: 348, endPoint y: 119, distance: 58.4
click at [348, 119] on tr "Por cotizar SOL057596 ANGULO DE 3" X 3/16" X 6 MTS 5 UND  0" at bounding box center [417, 119] width 453 height 16
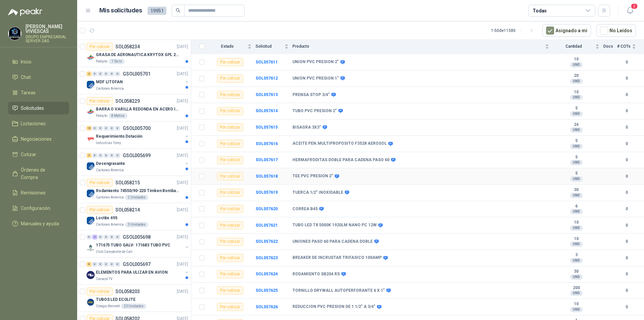
scroll to position [2650, 0]
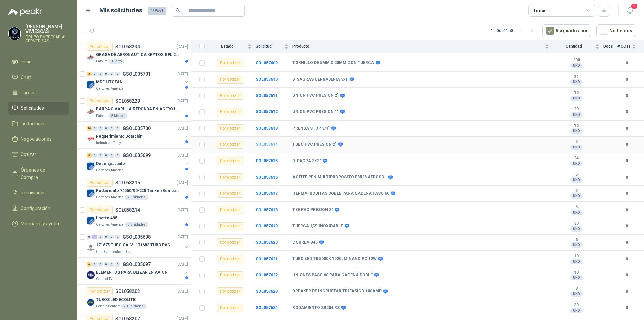
click at [270, 144] on b "SOL057614" at bounding box center [267, 144] width 22 height 5
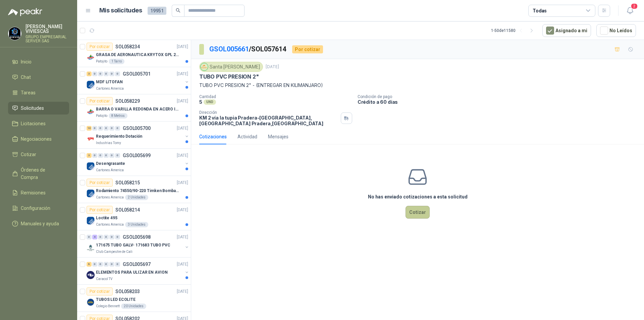
click at [419, 214] on button "Cotizar" at bounding box center [417, 212] width 24 height 13
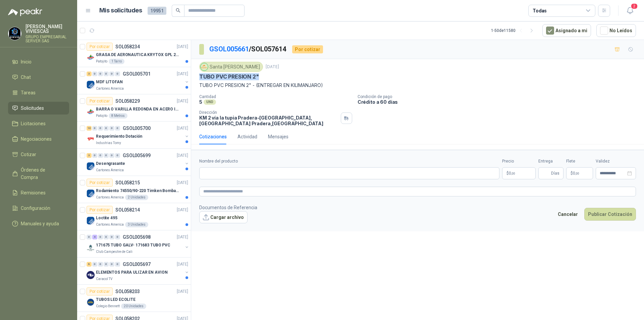
drag, startPoint x: 266, startPoint y: 75, endPoint x: 201, endPoint y: 76, distance: 65.1
click at [201, 76] on div "TUBO PVC PRESION 2"" at bounding box center [417, 76] width 437 height 7
paste input "**********"
type input "**********"
click at [521, 171] on body "[PERSON_NAME] GRUPO EMPRESARIAL SERVER SAS Inicio Chat Tareas Solicitudes Licit…" at bounding box center [322, 160] width 644 height 320
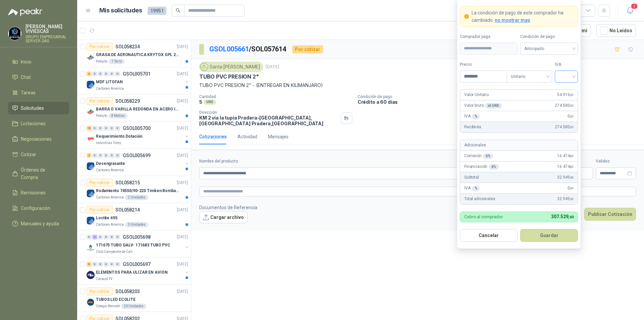
type input "********"
click at [572, 74] on input "search" at bounding box center [566, 76] width 15 height 10
click at [569, 88] on div "19%" at bounding box center [566, 90] width 12 height 7
click at [571, 51] on span "Anticipado" at bounding box center [549, 49] width 50 height 10
click at [547, 85] on div "Crédito a 60 días" at bounding box center [549, 83] width 47 height 7
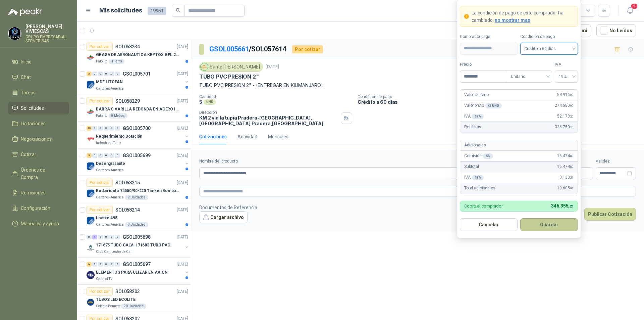
click at [550, 226] on button "Guardar" at bounding box center [549, 224] width 58 height 13
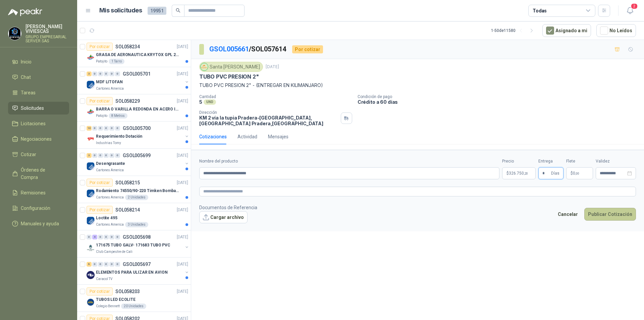
type input "*"
click at [614, 214] on button "Publicar Cotización" at bounding box center [610, 214] width 52 height 13
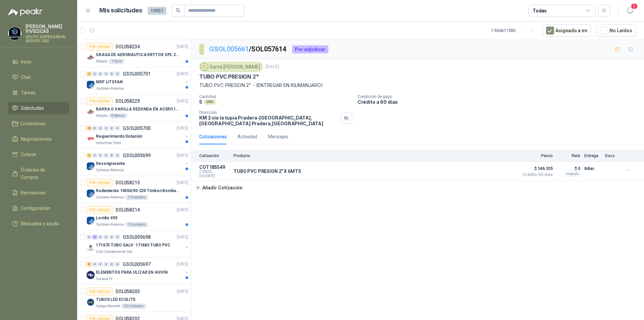
click at [223, 50] on link "GSOL005661" at bounding box center [229, 49] width 40 height 8
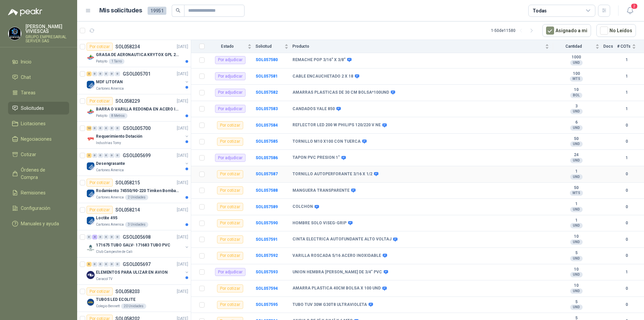
scroll to position [2247, 0]
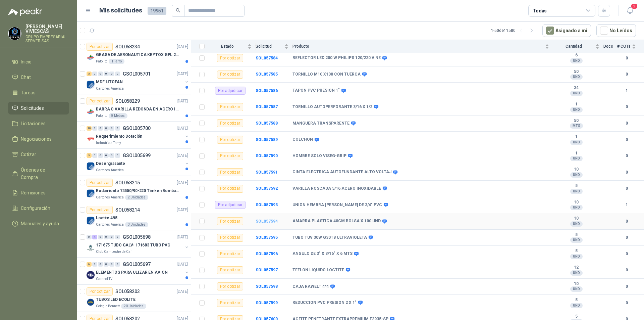
click at [268, 220] on b "SOL057594" at bounding box center [267, 221] width 22 height 5
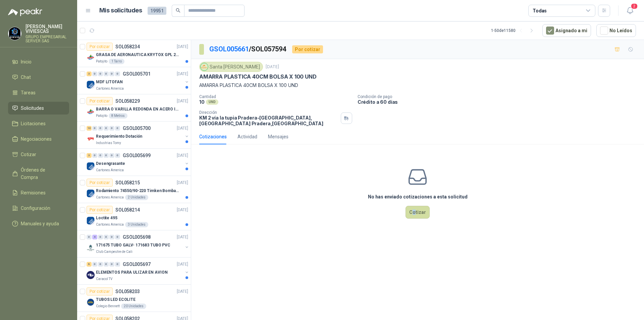
click at [415, 219] on div "No has enviado cotizaciones a esta solicitud Cotizar" at bounding box center [417, 193] width 453 height 86
click at [418, 213] on button "Cotizar" at bounding box center [417, 212] width 24 height 13
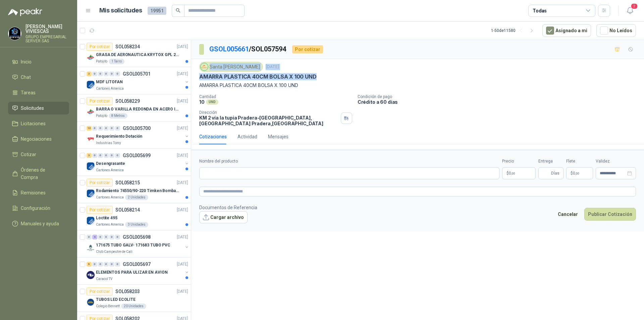
drag, startPoint x: 214, startPoint y: 72, endPoint x: 320, endPoint y: 74, distance: 106.0
click at [320, 74] on div "Santa [PERSON_NAME] [DATE] AMARRA PLASTICA 40CM BOLSA X 100 UND AMARRA PLASTICA…" at bounding box center [417, 75] width 437 height 27
click at [323, 87] on p "AMARRA PLASTICA 40CM BOLSA X 100 UND" at bounding box center [417, 84] width 437 height 7
drag, startPoint x: 322, startPoint y: 80, endPoint x: 200, endPoint y: 75, distance: 121.8
click at [200, 75] on div "AMARRA PLASTICA 40CM BOLSA X 100 UND" at bounding box center [417, 76] width 437 height 7
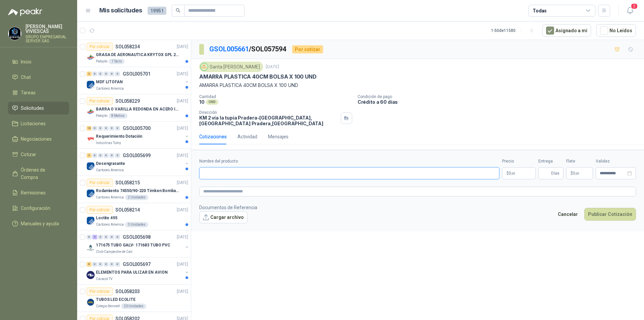
paste input "**********"
type input "**********"
click at [439, 76] on div "AMARRA PLASTICA 40CM BOLSA X 100 UND" at bounding box center [417, 76] width 437 height 7
click at [513, 174] on span ",00" at bounding box center [513, 173] width 4 height 4
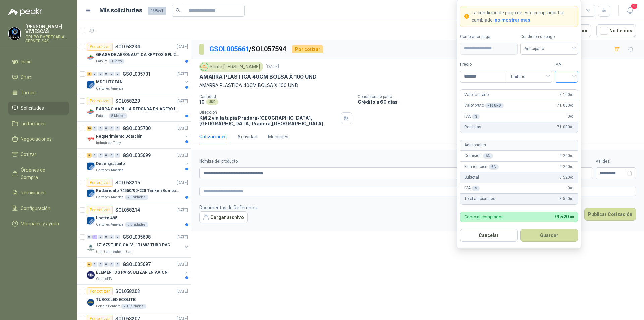
type input "*******"
click at [574, 79] on div at bounding box center [566, 76] width 23 height 12
click at [569, 92] on div "19%" at bounding box center [566, 90] width 12 height 7
click at [560, 49] on span "Anticipado" at bounding box center [549, 49] width 50 height 10
click at [549, 80] on div "Crédito a 60 días" at bounding box center [549, 83] width 47 height 7
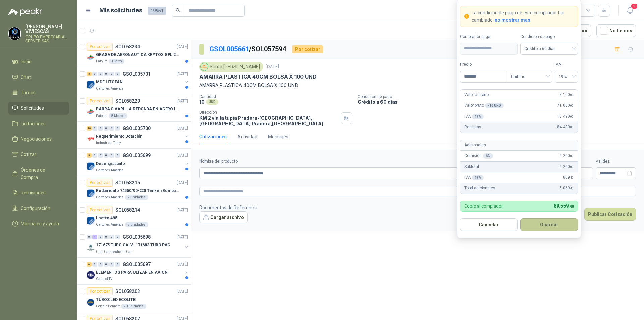
click at [542, 228] on button "Guardar" at bounding box center [549, 224] width 58 height 13
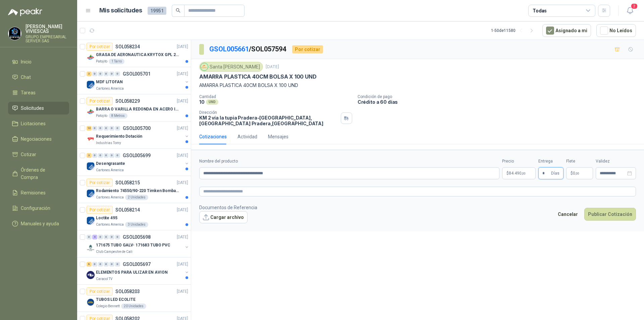
type input "*"
click at [520, 175] on body "[PERSON_NAME] GRUPO EMPRESARIAL SERVER SAS Inicio Chat Tareas Solicitudes Licit…" at bounding box center [322, 160] width 644 height 320
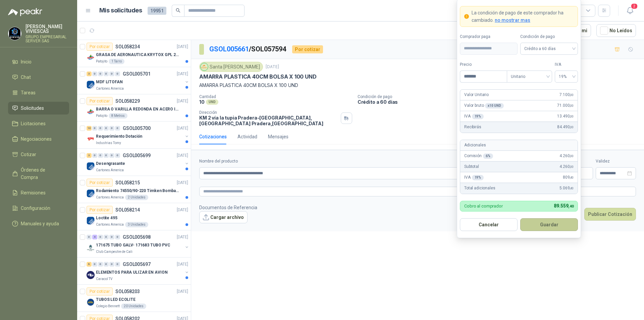
click at [545, 225] on button "Guardar" at bounding box center [549, 224] width 58 height 13
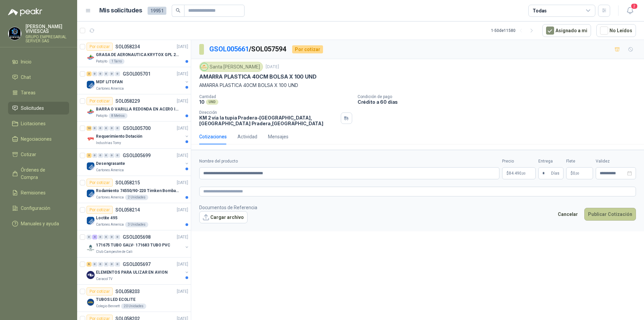
click at [607, 211] on button "Publicar Cotización" at bounding box center [610, 214] width 52 height 13
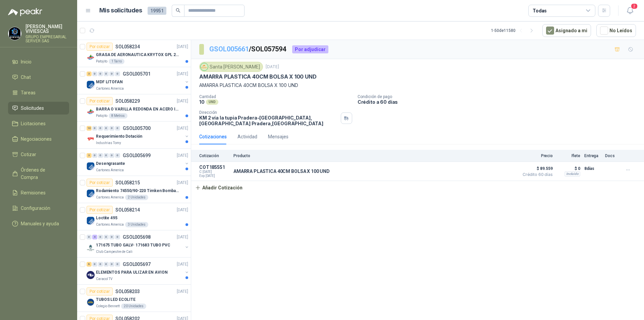
click at [232, 48] on link "GSOL005661" at bounding box center [229, 49] width 40 height 8
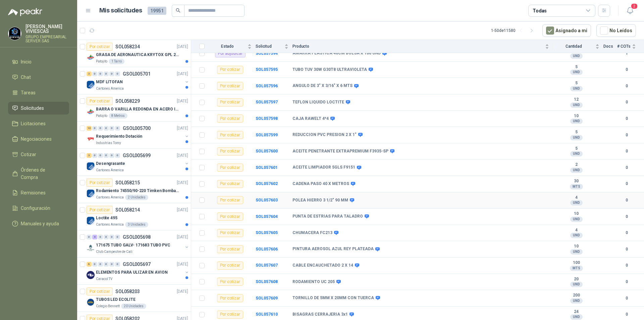
scroll to position [2348, 0]
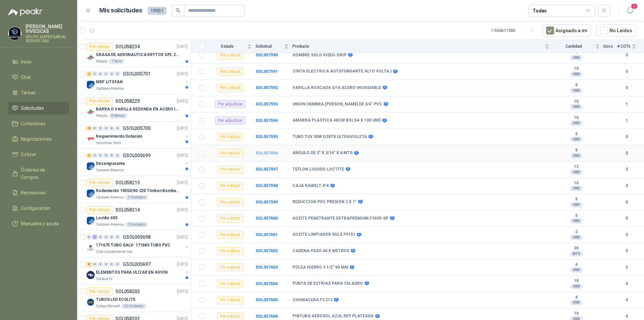
click at [265, 153] on b "SOL057596" at bounding box center [267, 153] width 22 height 5
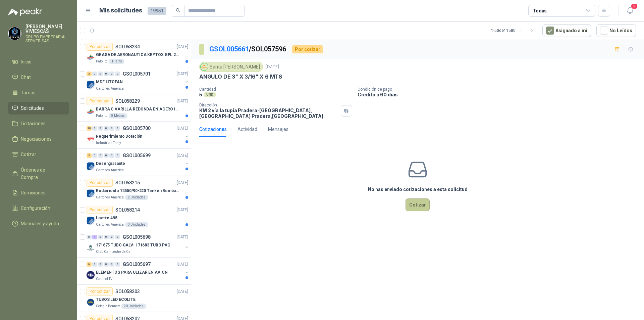
click at [420, 201] on button "Cotizar" at bounding box center [417, 204] width 24 height 13
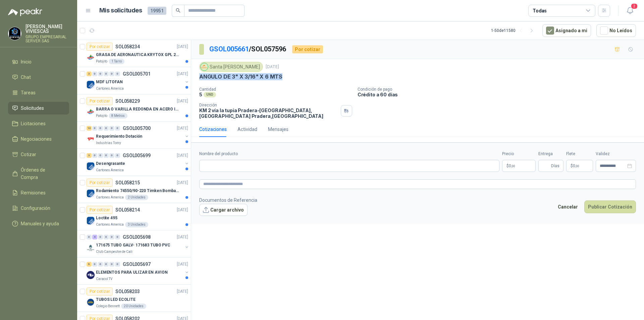
drag, startPoint x: 283, startPoint y: 76, endPoint x: 199, endPoint y: 76, distance: 84.9
click at [199, 76] on div "Santa [PERSON_NAME] [DATE] ANGULO DE 3" X 3/16" X 6 MTS  Cantidad 5 UND  Cond…" at bounding box center [417, 90] width 453 height 62
paste input "**********"
type input "**********"
click at [518, 164] on p "$ 0 ,00" at bounding box center [519, 166] width 34 height 12
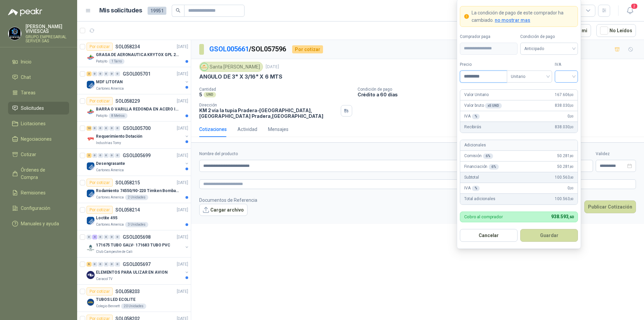
type input "*********"
click at [573, 75] on input "search" at bounding box center [566, 76] width 15 height 10
click at [571, 87] on div "19%" at bounding box center [566, 90] width 12 height 7
click at [557, 47] on span "Anticipado" at bounding box center [549, 49] width 50 height 10
click at [555, 83] on div "Crédito a 60 días" at bounding box center [549, 83] width 47 height 7
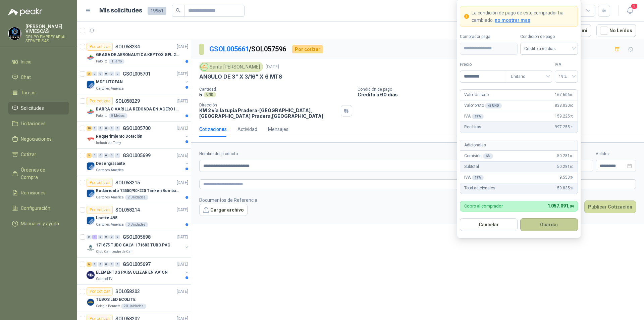
click at [550, 228] on button "Guardar" at bounding box center [549, 224] width 58 height 13
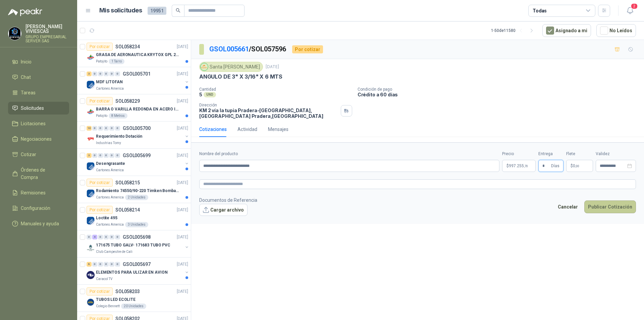
type input "*"
click at [607, 204] on button "Publicar Cotización" at bounding box center [610, 206] width 52 height 13
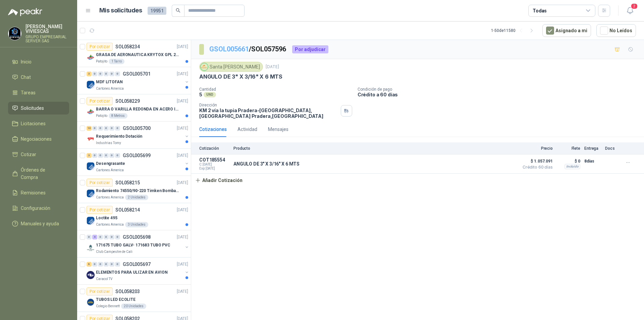
click at [234, 47] on link "GSOL005661" at bounding box center [229, 49] width 40 height 8
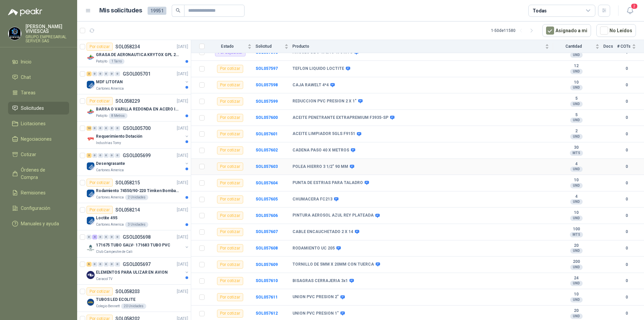
scroll to position [2482, 0]
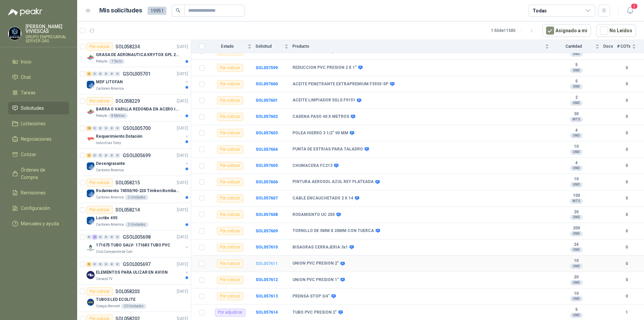
click at [266, 261] on b "SOL057611" at bounding box center [267, 263] width 22 height 5
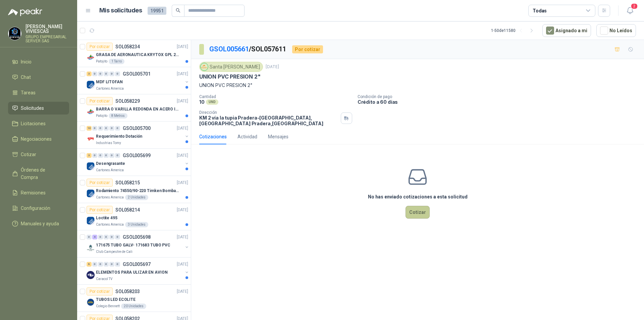
click at [423, 214] on button "Cotizar" at bounding box center [417, 212] width 24 height 13
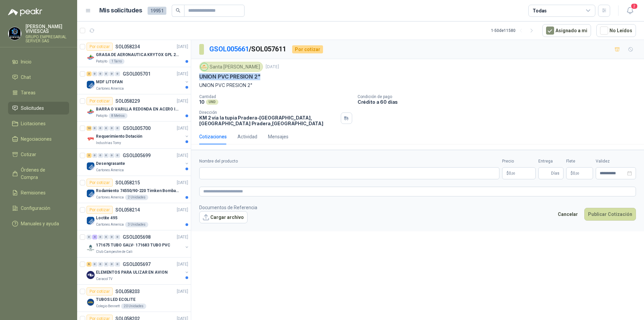
drag, startPoint x: 264, startPoint y: 75, endPoint x: 199, endPoint y: 78, distance: 65.1
click at [199, 78] on div "UNION PVC PRESION 2"" at bounding box center [417, 76] width 437 height 7
paste input "**********"
type input "**********"
click at [518, 171] on body "[PERSON_NAME] GRUPO EMPRESARIAL SERVER SAS Inicio Chat Tareas Solicitudes Licit…" at bounding box center [322, 160] width 644 height 320
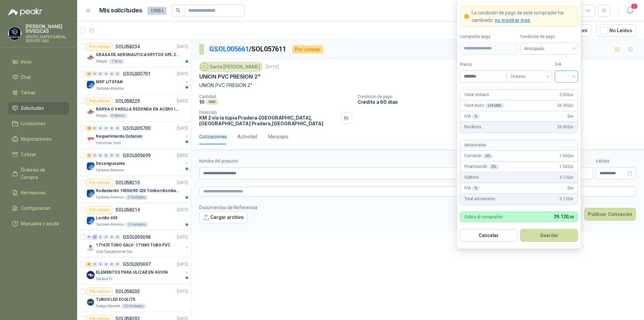
type input "*******"
click at [573, 77] on input "search" at bounding box center [566, 76] width 15 height 10
click at [574, 87] on div "19%" at bounding box center [566, 90] width 20 height 11
click at [564, 46] on span "Anticipado" at bounding box center [549, 49] width 50 height 10
click at [546, 83] on div "Crédito a 60 días" at bounding box center [549, 83] width 47 height 7
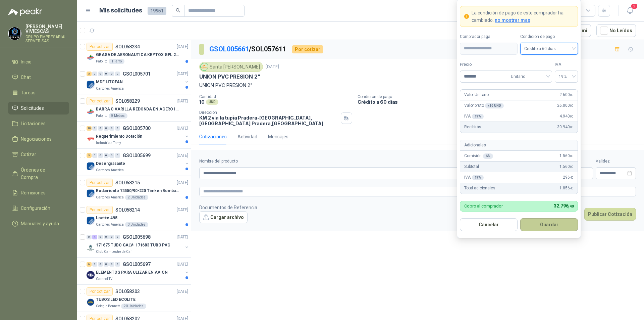
click at [556, 223] on button "Guardar" at bounding box center [549, 224] width 58 height 13
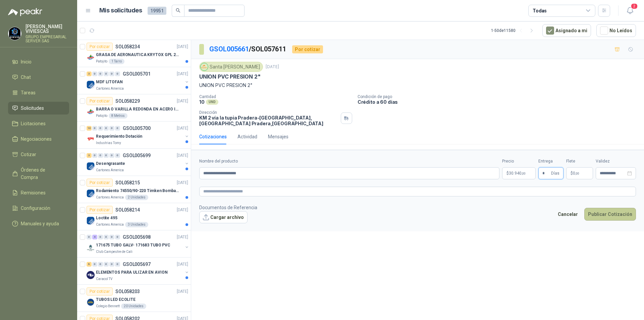
type input "*"
click at [607, 210] on button "Publicar Cotización" at bounding box center [610, 214] width 52 height 13
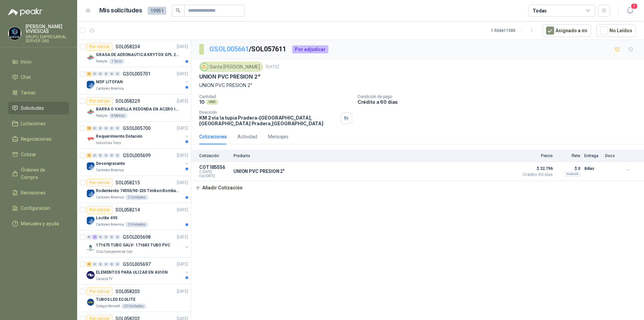
click at [238, 51] on link "GSOL005661" at bounding box center [229, 49] width 40 height 8
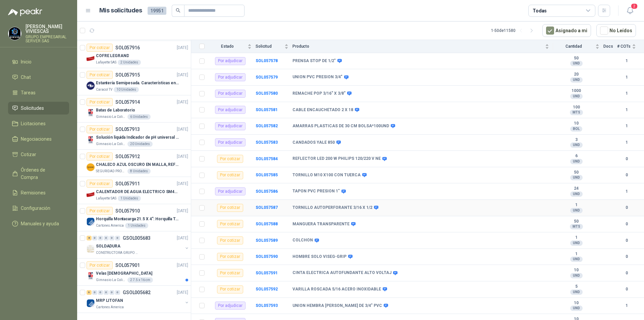
scroll to position [2415, 0]
